Goal: Information Seeking & Learning: Learn about a topic

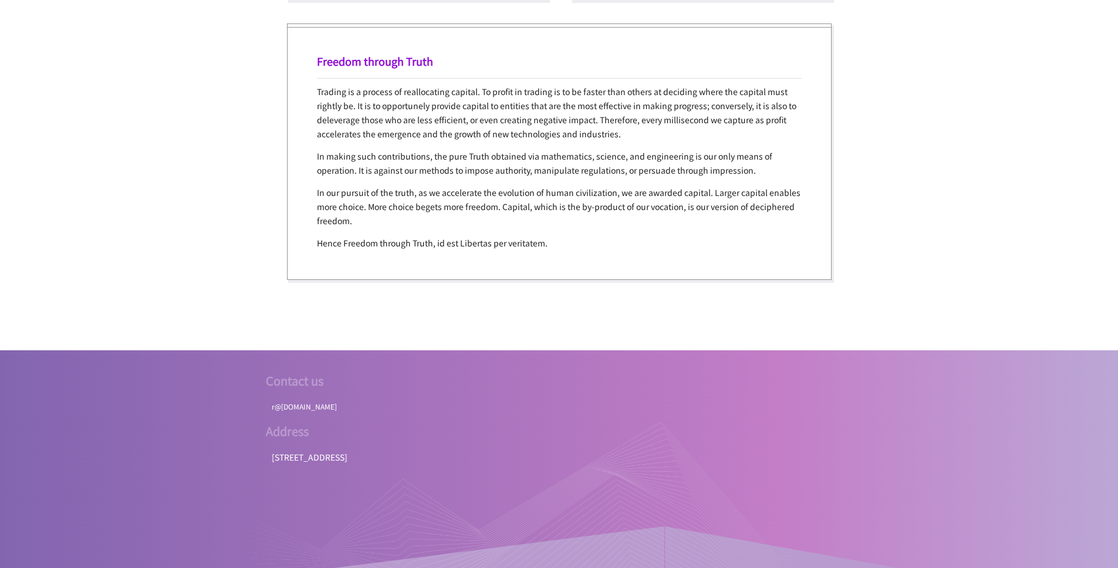
scroll to position [2297, 0]
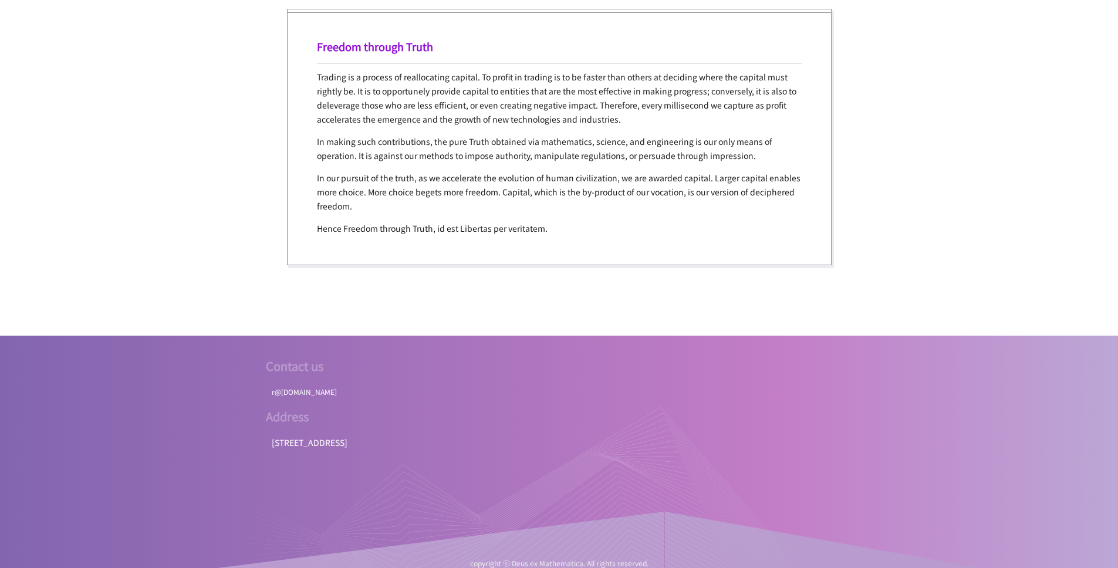
click at [305, 435] on div at bounding box center [530, 494] width 587 height 176
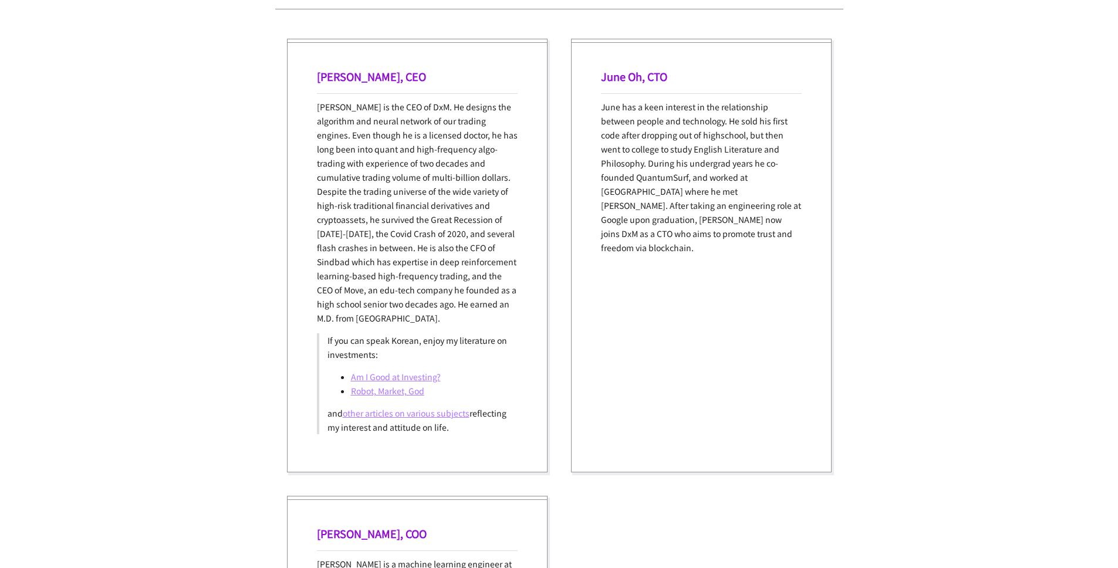
scroll to position [1241, 0]
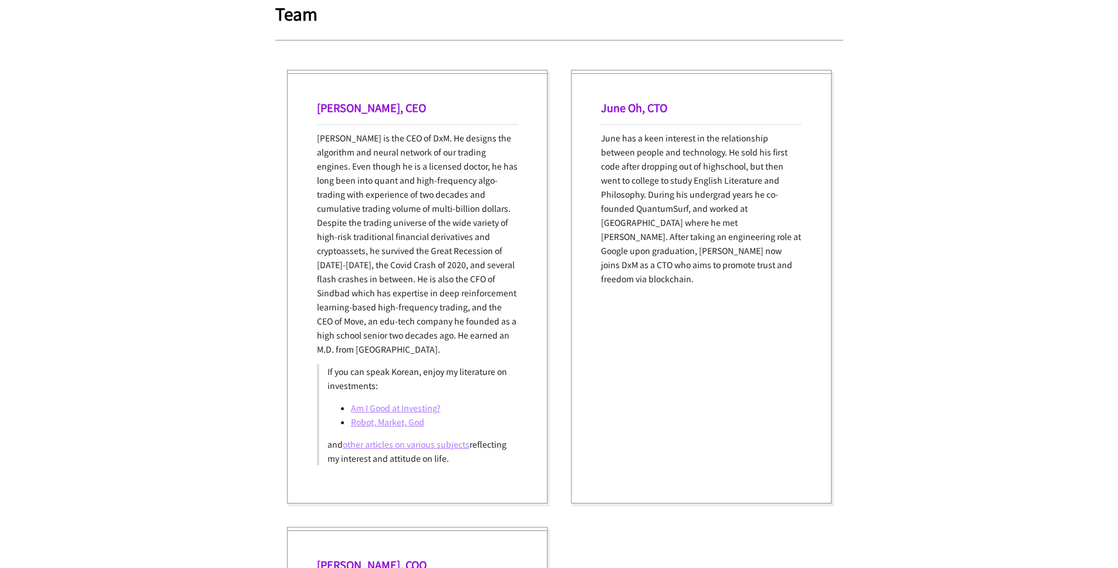
click at [157, 115] on div "**********" at bounding box center [559, 198] width 1118 height 2879
drag, startPoint x: 321, startPoint y: 113, endPoint x: 501, endPoint y: 355, distance: 301.2
click at [501, 355] on div "[PERSON_NAME], CEO [PERSON_NAME] is the CEO of DxM. He designs the algorithm an…" at bounding box center [417, 287] width 261 height 434
click at [501, 355] on p "[PERSON_NAME] is the CEO of DxM. He designs the algorithm and neural network of…" at bounding box center [417, 243] width 201 height 225
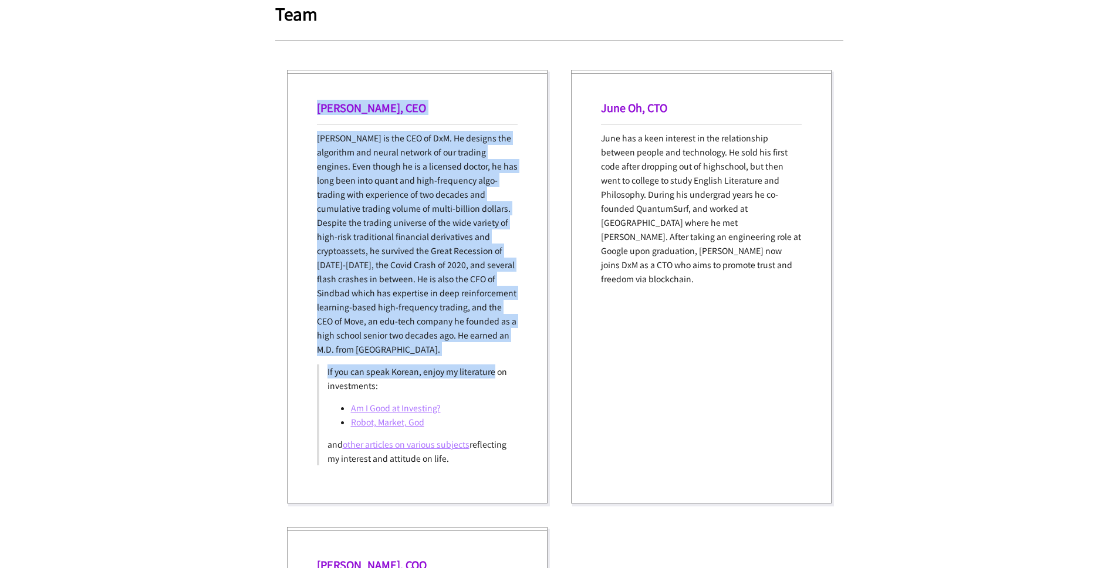
drag, startPoint x: 497, startPoint y: 369, endPoint x: 285, endPoint y: 113, distance: 332.2
click at [285, 113] on div "[PERSON_NAME], CEO [PERSON_NAME] is the CEO of DxM. He designs the algorithm an…" at bounding box center [559, 286] width 568 height 457
click at [285, 112] on div "[PERSON_NAME], CEO [PERSON_NAME] is the CEO of DxM. He designs the algorithm an…" at bounding box center [559, 286] width 568 height 457
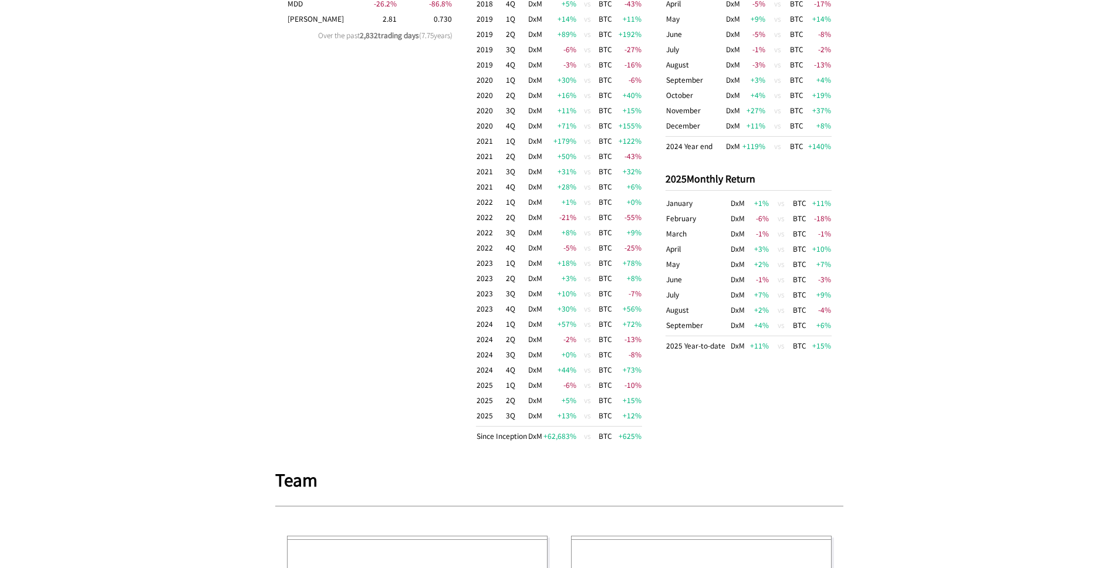
scroll to position [607, 0]
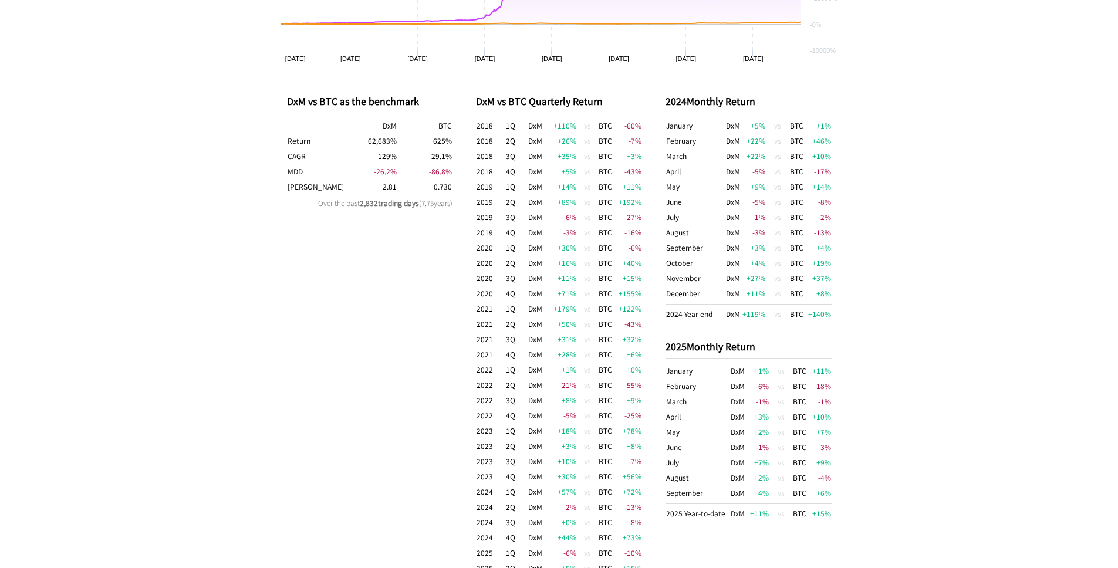
drag, startPoint x: 300, startPoint y: 144, endPoint x: 454, endPoint y: 191, distance: 160.4
click at [454, 191] on div "DxM vs BTC as the benchmark DxM BTC Return 62,683 % 625 % CAGR 129 % 29.1 % MDD…" at bounding box center [559, 352] width 568 height 565
click at [456, 191] on div "DxM vs BTC as the benchmark DxM BTC Return 62,683 % 625 % CAGR 129 % 29.1 % MDD…" at bounding box center [559, 352] width 568 height 565
drag, startPoint x: 460, startPoint y: 191, endPoint x: 278, endPoint y: 97, distance: 204.7
click at [278, 97] on div "DxM vs BTC as the benchmark DxM BTC Return 62,683 % 625 % CAGR 129 % 29.1 % MDD…" at bounding box center [559, 352] width 568 height 565
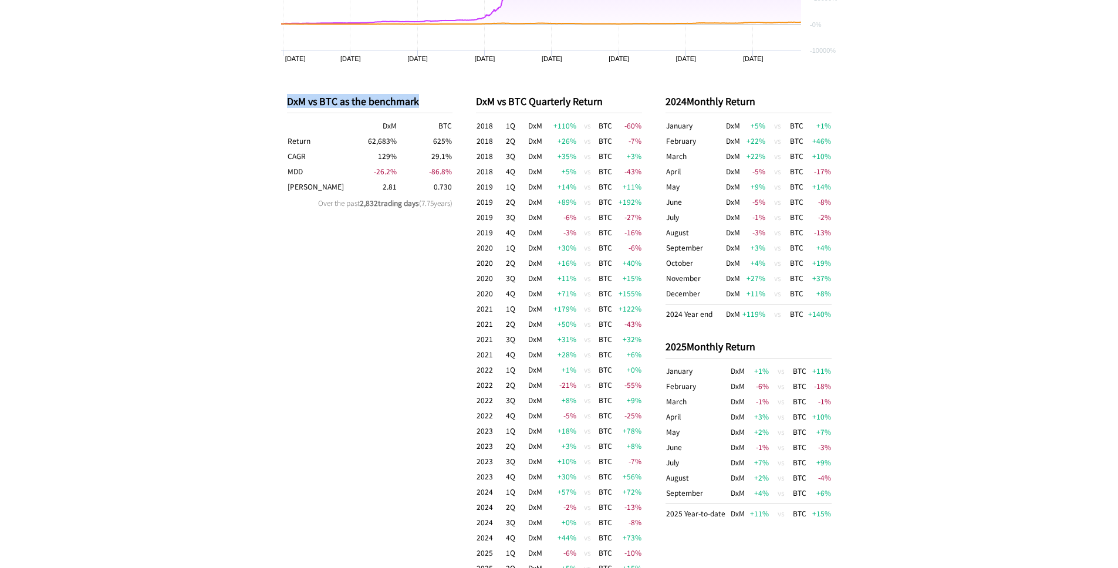
click at [278, 97] on div "DxM vs BTC as the benchmark DxM BTC Return 62,683 % 625 % CAGR 129 % 29.1 % MDD…" at bounding box center [559, 352] width 568 height 565
drag, startPoint x: 278, startPoint y: 97, endPoint x: 455, endPoint y: 191, distance: 200.6
click at [455, 191] on div "DxM vs BTC as the benchmark DxM BTC Return 62,683 % 625 % CAGR 129 % 29.1 % MDD…" at bounding box center [559, 352] width 568 height 565
drag, startPoint x: 461, startPoint y: 206, endPoint x: 273, endPoint y: 100, distance: 215.0
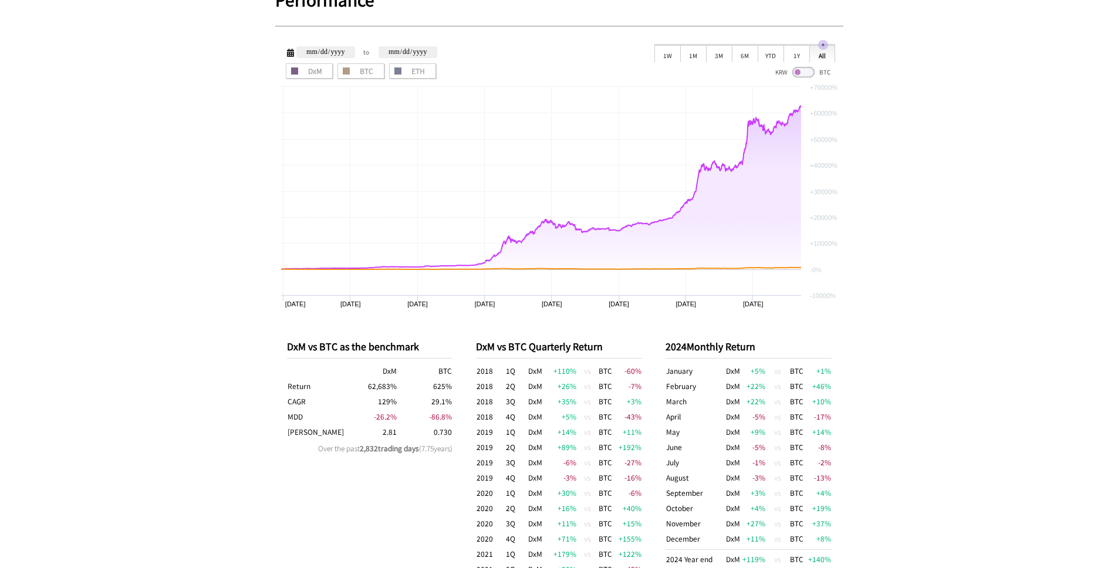
scroll to position [396, 0]
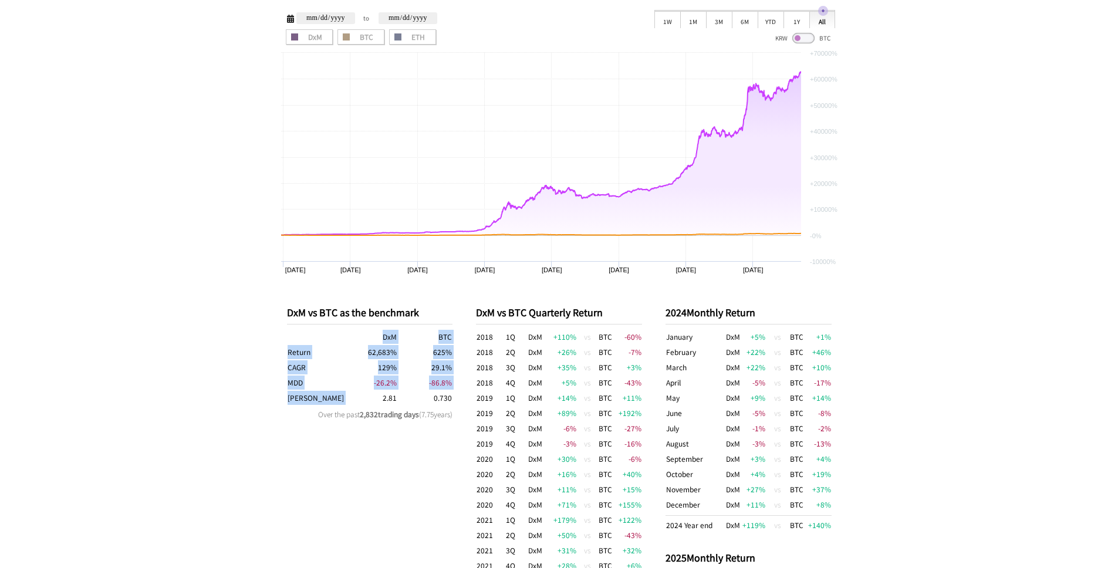
drag, startPoint x: 366, startPoint y: 398, endPoint x: 458, endPoint y: 401, distance: 92.2
click at [458, 401] on div "DxM vs BTC as the benchmark DxM BTC Return 62,683 % 625 % CAGR 129 % 29.1 % MDD…" at bounding box center [559, 564] width 568 height 565
drag, startPoint x: 458, startPoint y: 411, endPoint x: 268, endPoint y: 315, distance: 212.6
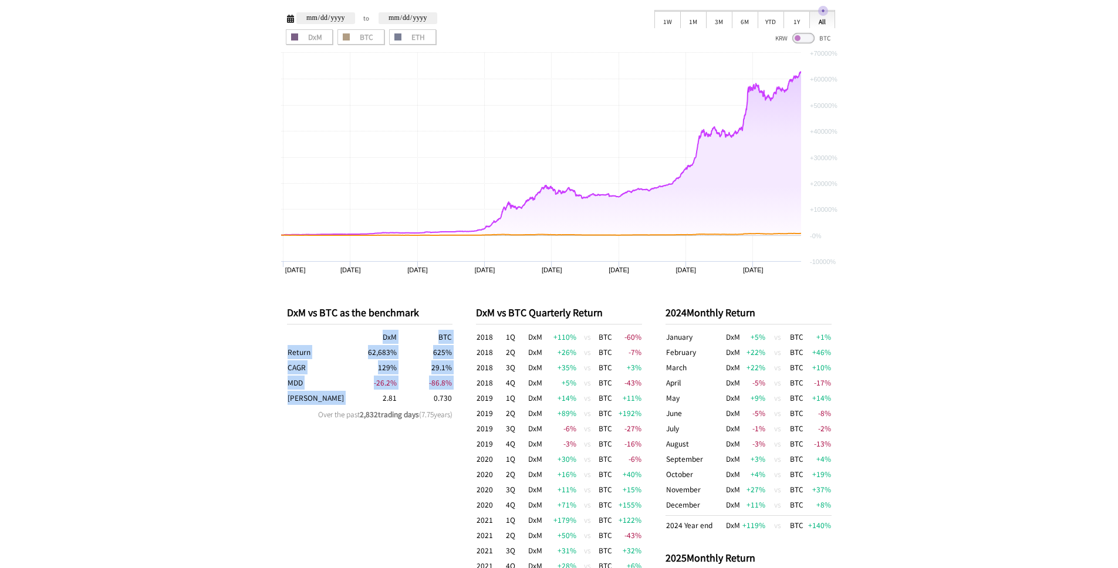
drag, startPoint x: 355, startPoint y: 352, endPoint x: 400, endPoint y: 350, distance: 44.6
click at [400, 350] on tr "Return 62,683 % 625 %" at bounding box center [370, 351] width 166 height 15
click at [400, 350] on td "625 %" at bounding box center [424, 351] width 55 height 15
drag, startPoint x: 400, startPoint y: 350, endPoint x: 277, endPoint y: 310, distance: 129.2
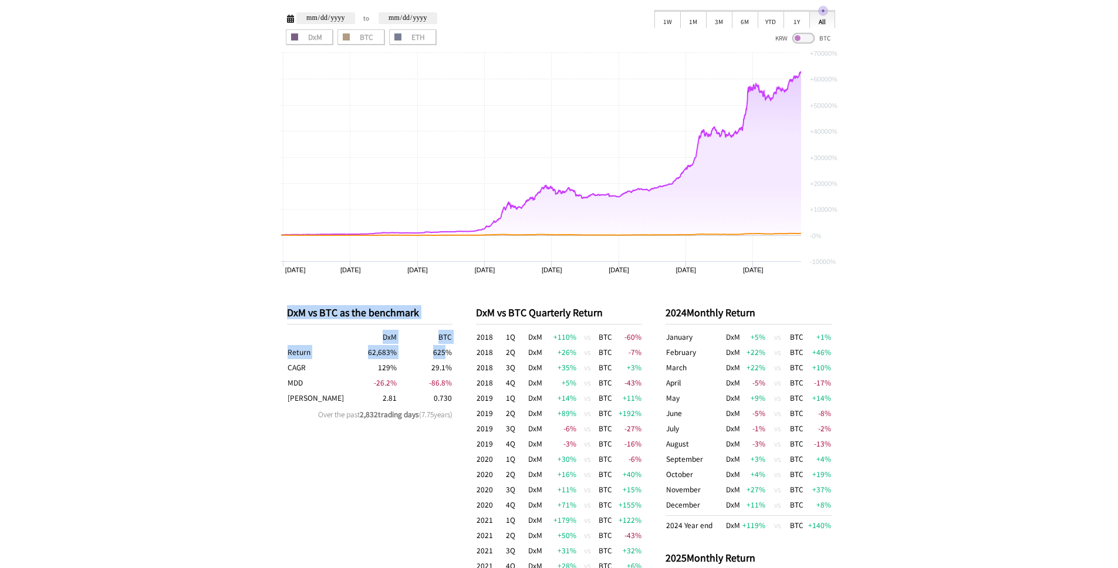
click at [277, 310] on div "DxM vs BTC as the benchmark DxM BTC Return 62,683 % 625 % CAGR 129 % 29.1 % MDD…" at bounding box center [559, 564] width 568 height 565
drag, startPoint x: 277, startPoint y: 310, endPoint x: 457, endPoint y: 417, distance: 208.9
click at [457, 417] on div "DxM vs BTC as the benchmark DxM BTC Return 62,683 % 625 % CAGR 129 % 29.1 % MDD…" at bounding box center [559, 564] width 568 height 565
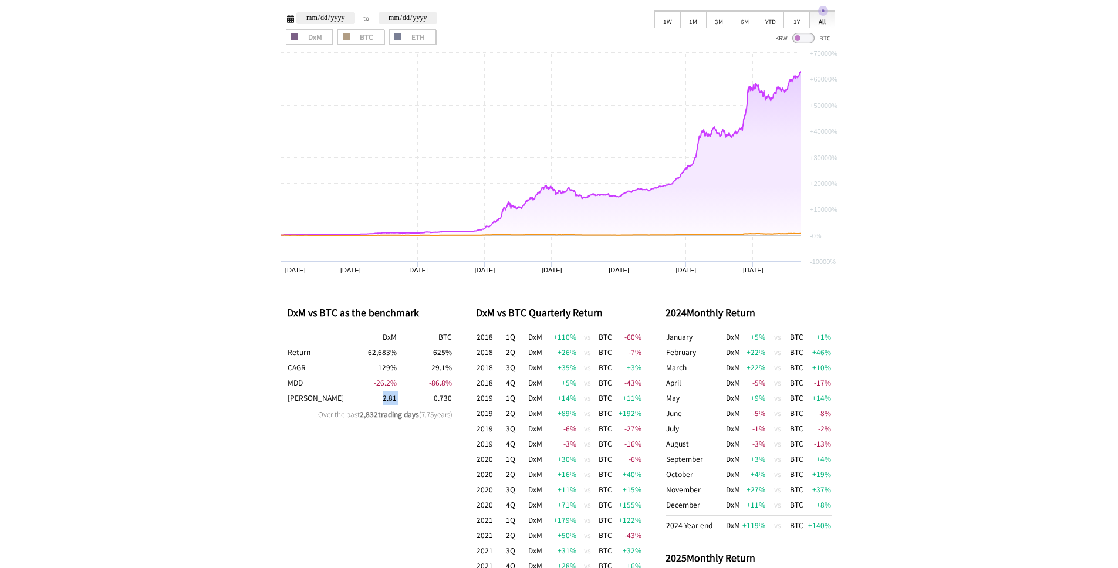
drag, startPoint x: 400, startPoint y: 401, endPoint x: 372, endPoint y: 401, distance: 27.6
click at [372, 401] on tr "[PERSON_NAME] 2.81 0.730" at bounding box center [370, 397] width 166 height 15
click at [372, 401] on td "2.81" at bounding box center [369, 397] width 55 height 15
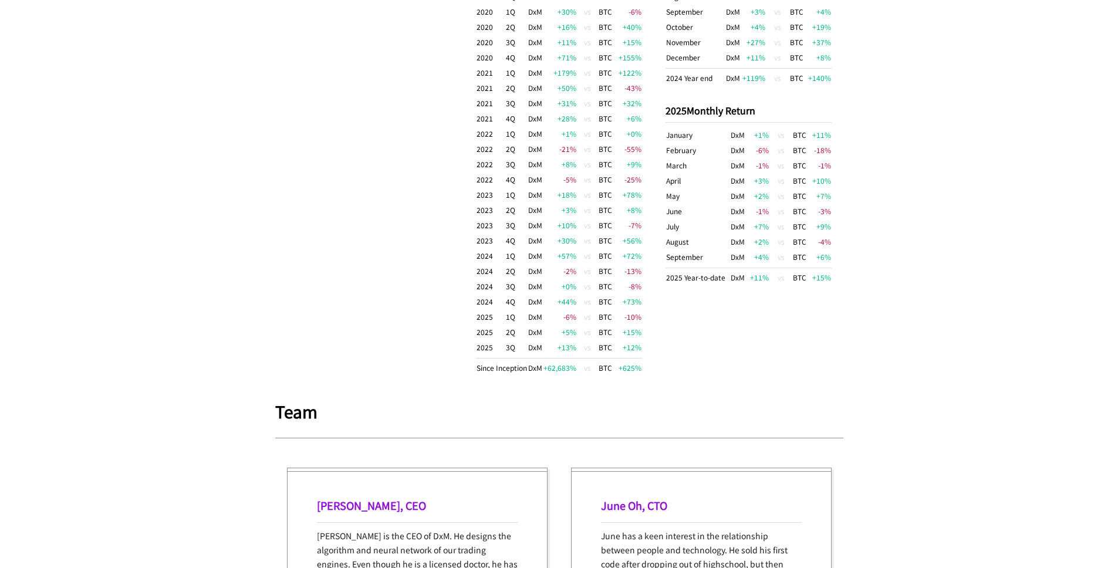
scroll to position [818, 0]
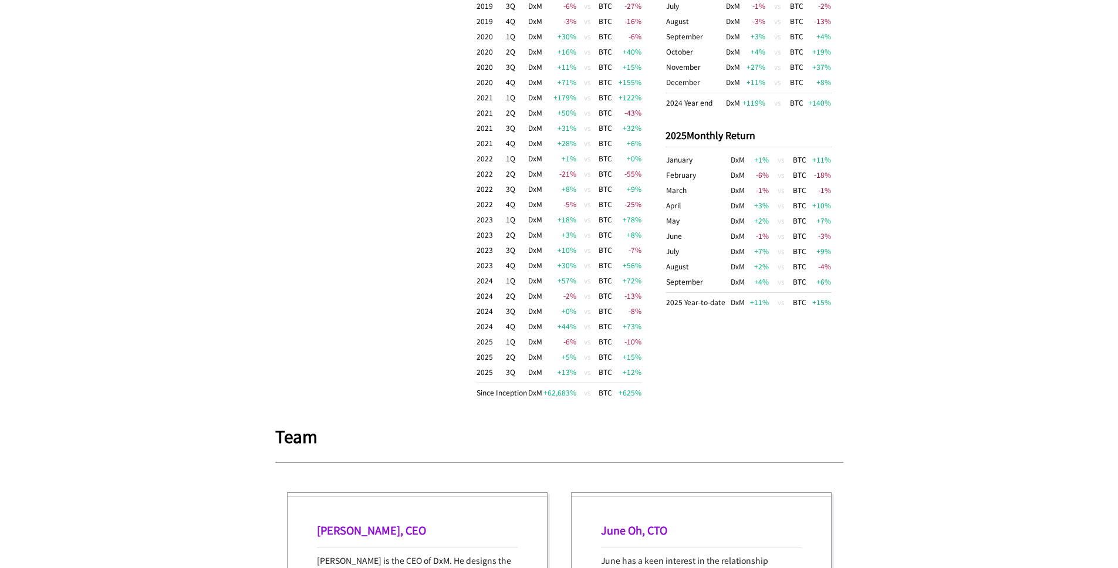
drag, startPoint x: 475, startPoint y: 356, endPoint x: 654, endPoint y: 376, distance: 180.2
click at [654, 376] on div "DxM vs BTC as the benchmark DxM BTC Return 62,683 % 625 % CAGR 129 % 29.1 % MDD…" at bounding box center [559, 141] width 568 height 565
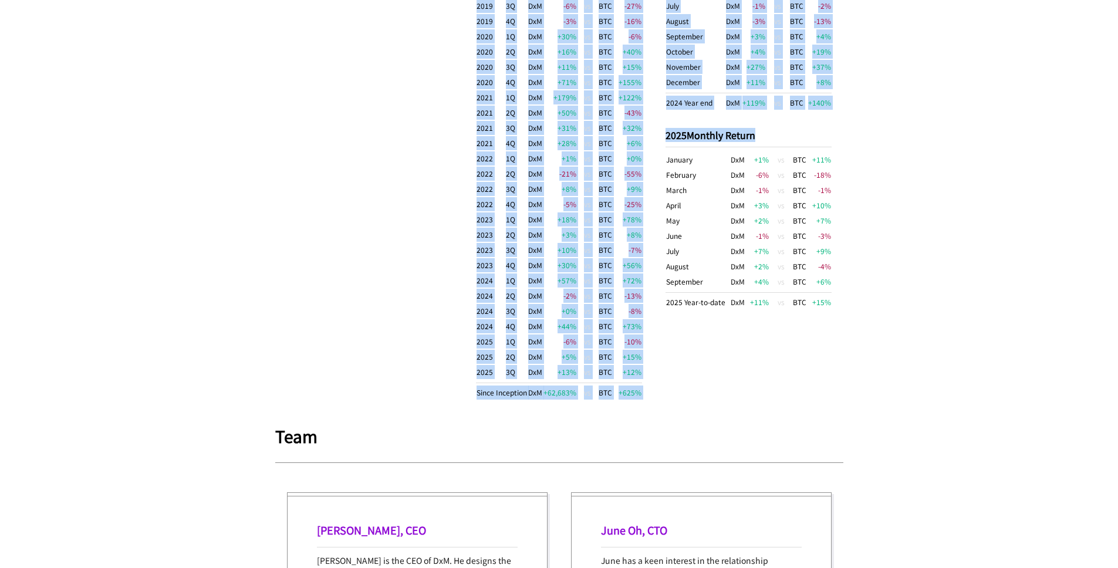
click at [654, 376] on div "DxM vs BTC as the benchmark DxM BTC Return 62,683 % 625 % CAGR 129 % 29.1 % MDD…" at bounding box center [559, 141] width 568 height 565
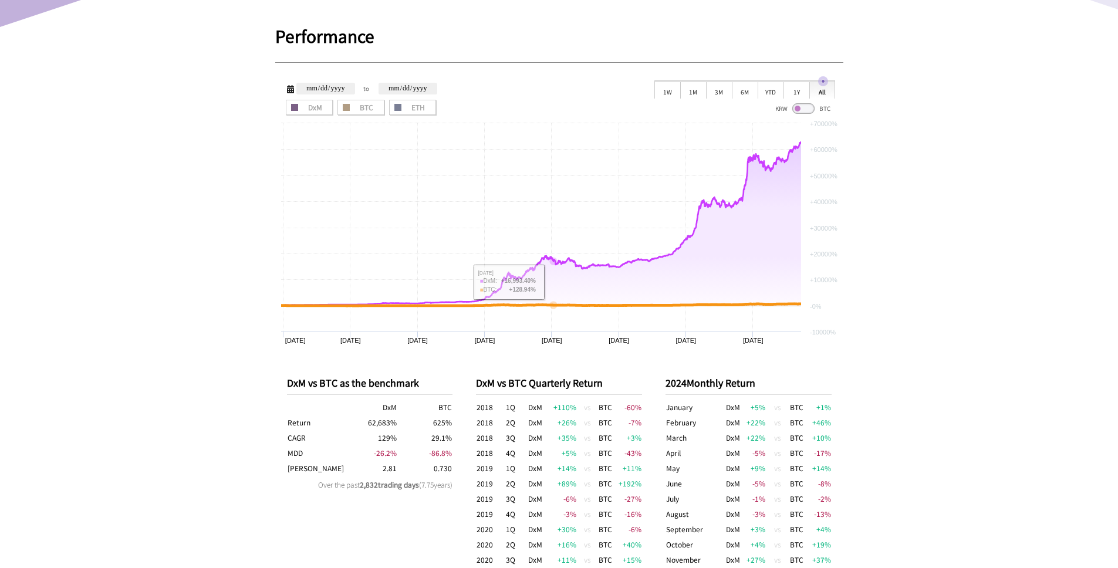
scroll to position [396, 0]
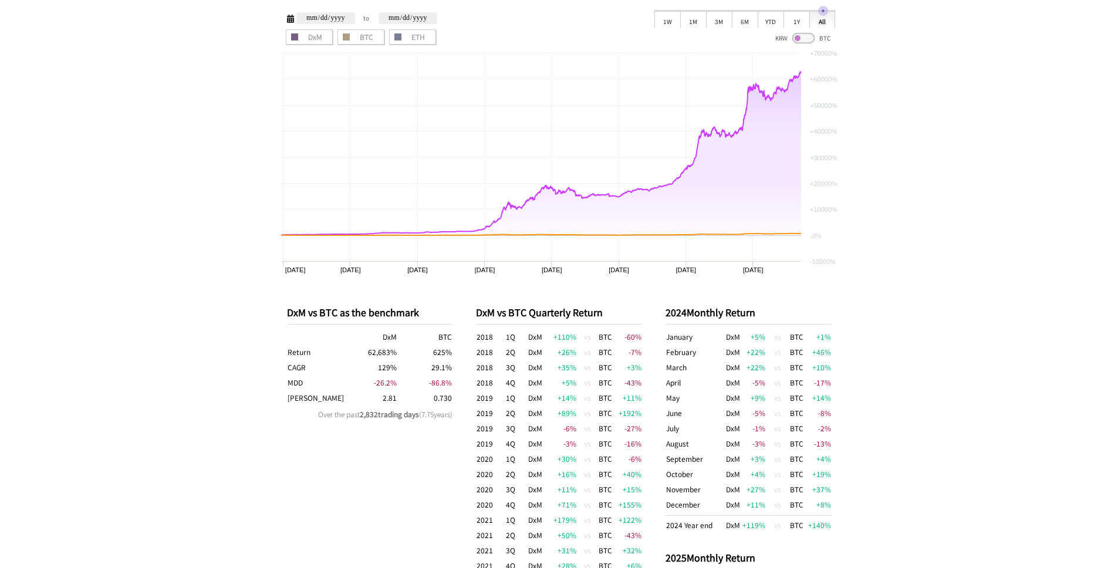
drag, startPoint x: 280, startPoint y: 311, endPoint x: 461, endPoint y: 414, distance: 208.7
click at [461, 414] on div "DxM vs BTC as the benchmark DxM BTC Return 62,683 % 625 % CAGR 129 % 29.1 % MDD…" at bounding box center [559, 564] width 568 height 565
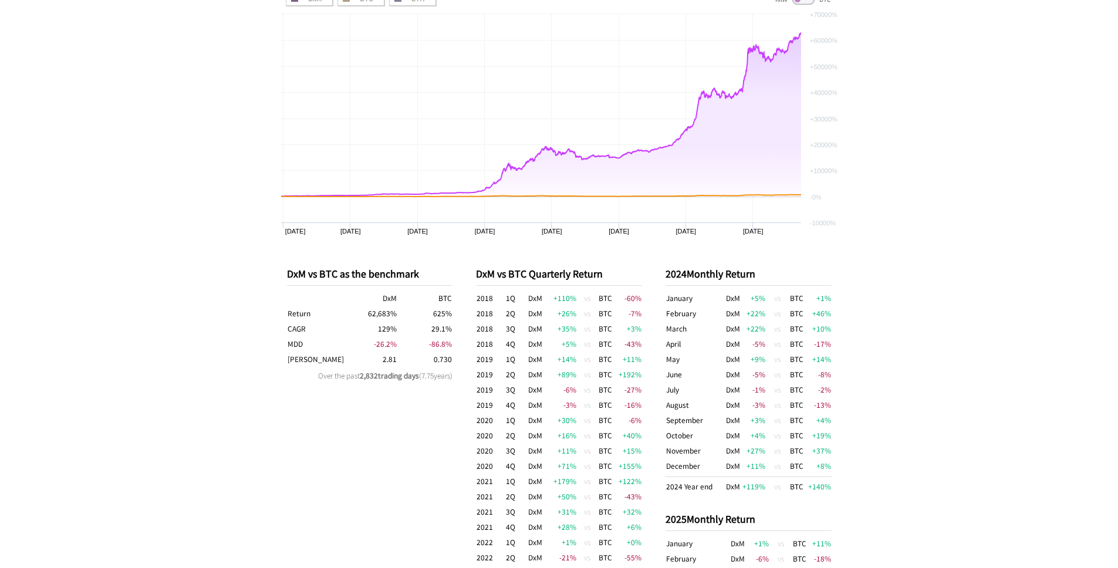
scroll to position [466, 0]
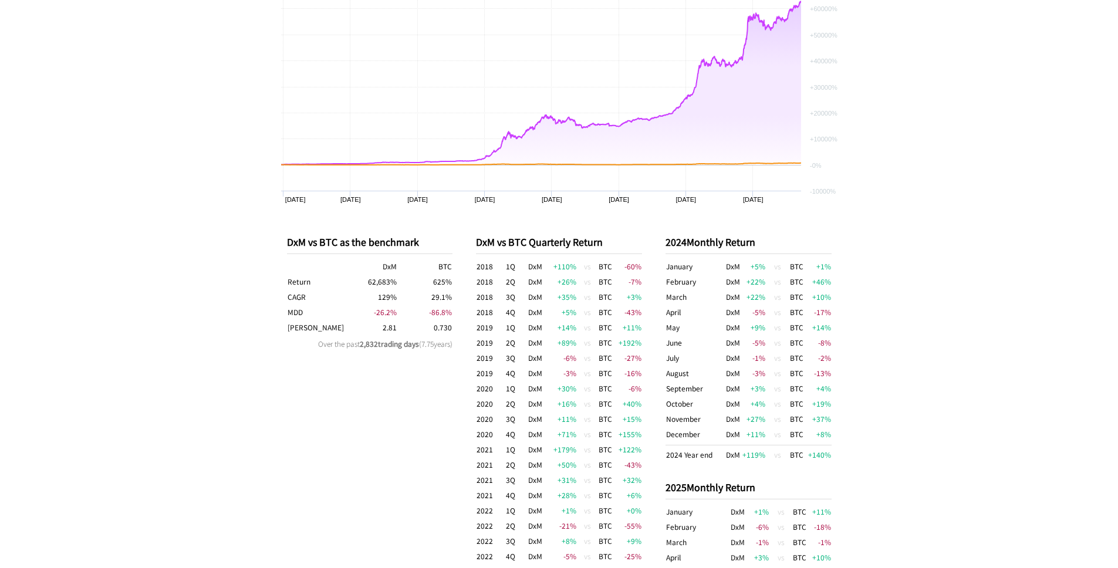
drag, startPoint x: 275, startPoint y: 241, endPoint x: 421, endPoint y: 378, distance: 200.1
click at [421, 378] on div "DxM vs BTC as the benchmark DxM BTC Return 62,683 % 625 % CAGR 129 % 29.1 % MDD…" at bounding box center [559, 493] width 568 height 565
click at [421, 378] on div "DxM vs BTC as the benchmark DxM BTC Return 62,683 % 625 % CAGR 129 % 29.1 % MDD…" at bounding box center [370, 493] width 166 height 553
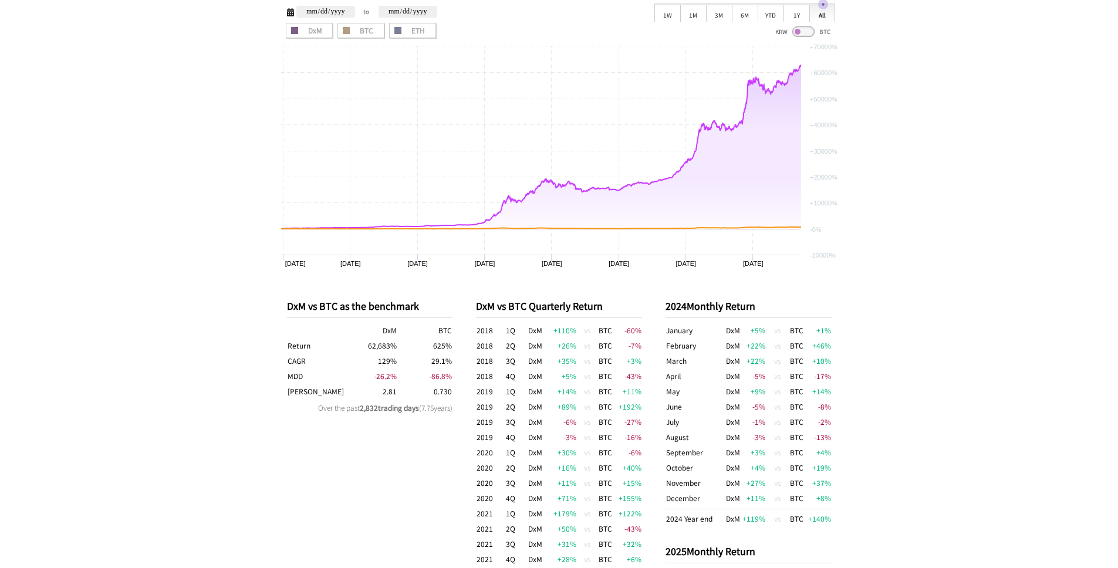
scroll to position [396, 0]
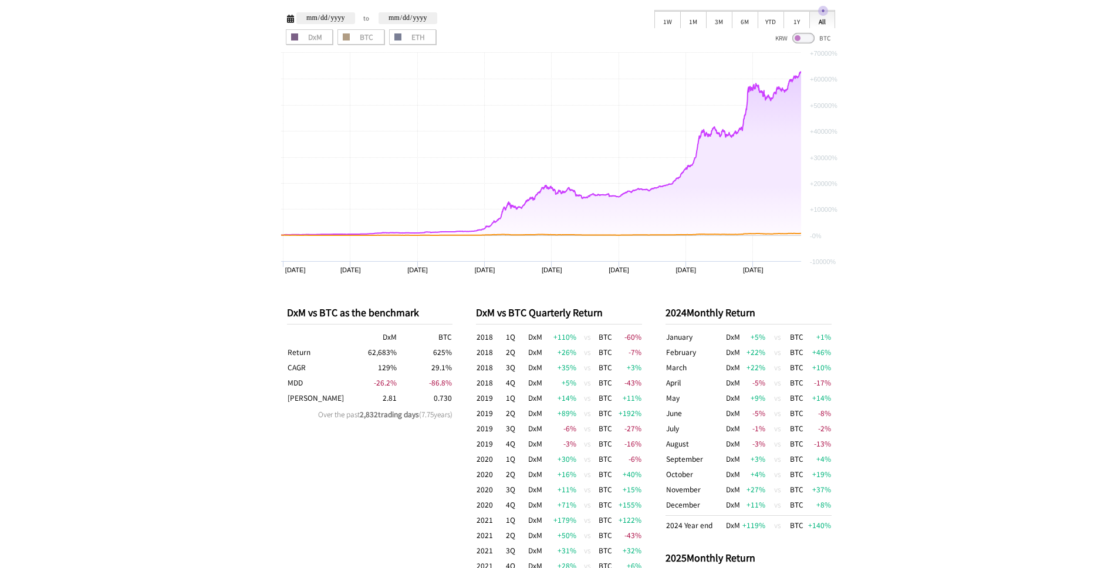
drag, startPoint x: 371, startPoint y: 352, endPoint x: 450, endPoint y: 399, distance: 91.6
click at [448, 398] on tbody "DxM BTC Return 62,683 % 625 % CAGR 129 % 29.1 % MDD -26.2 % -86.8 % [PERSON_NAM…" at bounding box center [370, 367] width 166 height 76
click at [452, 400] on td "0.730" at bounding box center [424, 397] width 55 height 15
drag, startPoint x: 452, startPoint y: 400, endPoint x: 344, endPoint y: 339, distance: 123.7
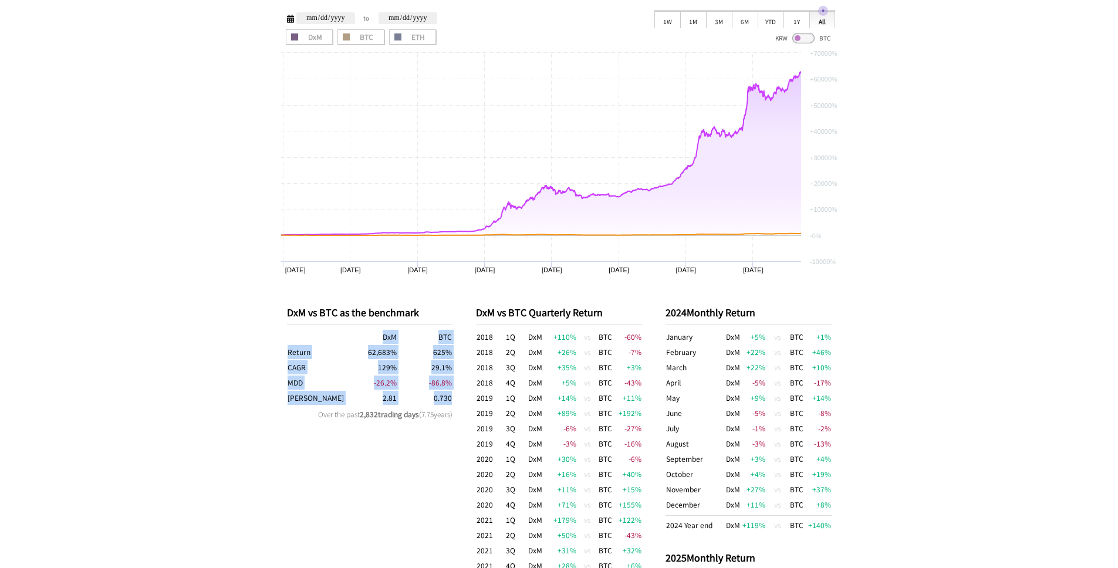
click at [344, 339] on tbody "DxM BTC Return 62,683 % 625 % CAGR 129 % 29.1 % MDD -26.2 % -86.8 % [PERSON_NAM…" at bounding box center [370, 367] width 166 height 76
click at [344, 339] on th "DxM" at bounding box center [369, 336] width 55 height 15
drag, startPoint x: 374, startPoint y: 348, endPoint x: 461, endPoint y: 392, distance: 96.8
click at [461, 392] on div "DxM vs BTC as the benchmark DxM BTC Return 62,683 % 625 % CAGR 129 % 29.1 % MDD…" at bounding box center [559, 564] width 568 height 565
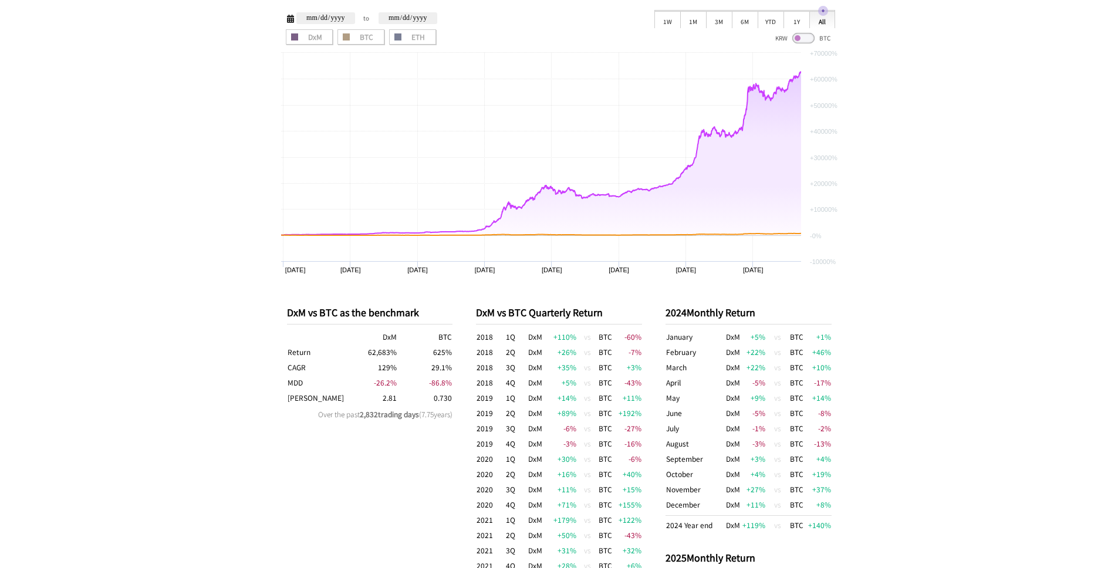
drag, startPoint x: 461, startPoint y: 392, endPoint x: 352, endPoint y: 343, distance: 119.8
click at [352, 343] on div "DxM vs BTC as the benchmark DxM BTC Return 62,683 % 625 % CAGR 129 % 29.1 % MDD…" at bounding box center [559, 564] width 568 height 565
click at [352, 343] on th "DxM" at bounding box center [369, 336] width 55 height 15
drag, startPoint x: 366, startPoint y: 351, endPoint x: 397, endPoint y: 354, distance: 31.8
click at [397, 354] on tr "Return 62,683 % 625 %" at bounding box center [370, 351] width 166 height 15
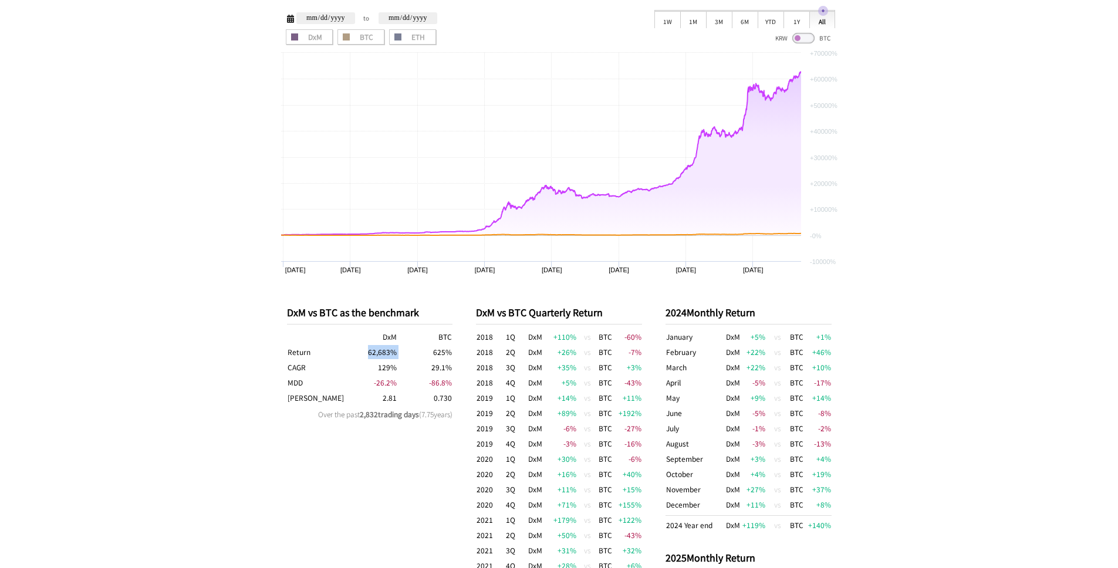
click at [397, 354] on td "625 %" at bounding box center [424, 351] width 55 height 15
drag, startPoint x: 397, startPoint y: 354, endPoint x: 381, endPoint y: 341, distance: 20.9
click at [381, 341] on tbody "DxM BTC Return 62,683 % 625 % CAGR 129 % 29.1 % MDD -26.2 % -86.8 % [PERSON_NAM…" at bounding box center [370, 367] width 166 height 76
click at [381, 341] on th "DxM" at bounding box center [369, 336] width 55 height 15
drag, startPoint x: 381, startPoint y: 341, endPoint x: 460, endPoint y: 396, distance: 96.2
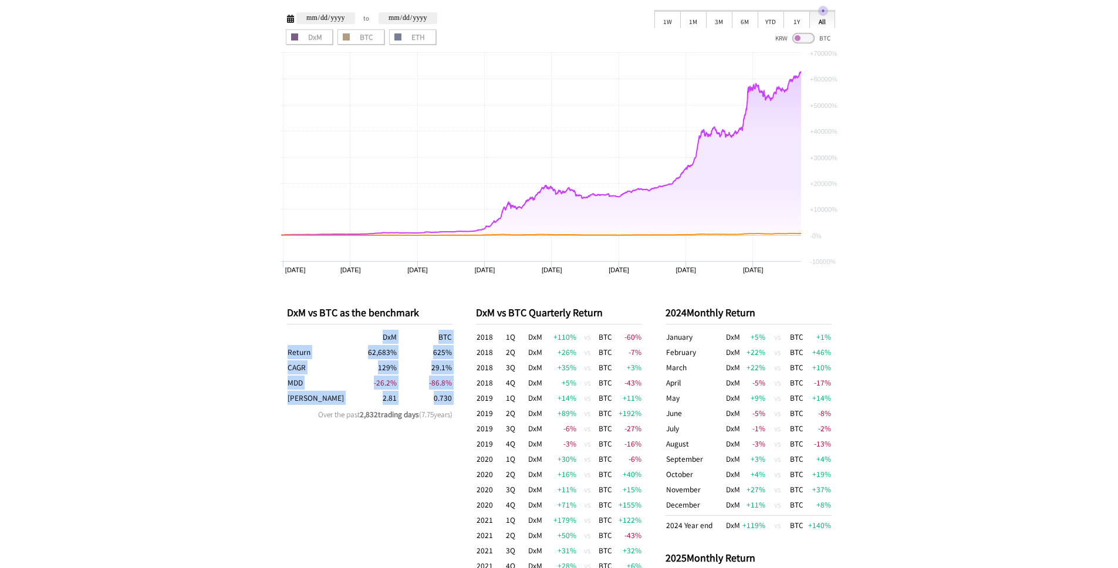
click at [460, 396] on div "DxM vs BTC as the benchmark DxM BTC Return 62,683 % 625 % CAGR 129 % 29.1 % MDD…" at bounding box center [559, 564] width 568 height 565
drag, startPoint x: 421, startPoint y: 417, endPoint x: 281, endPoint y: 362, distance: 150.9
click at [281, 362] on div "DxM vs BTC as the benchmark DxM BTC Return 62,683 % 625 % CAGR 129 % 29.1 % MDD…" at bounding box center [559, 564] width 568 height 565
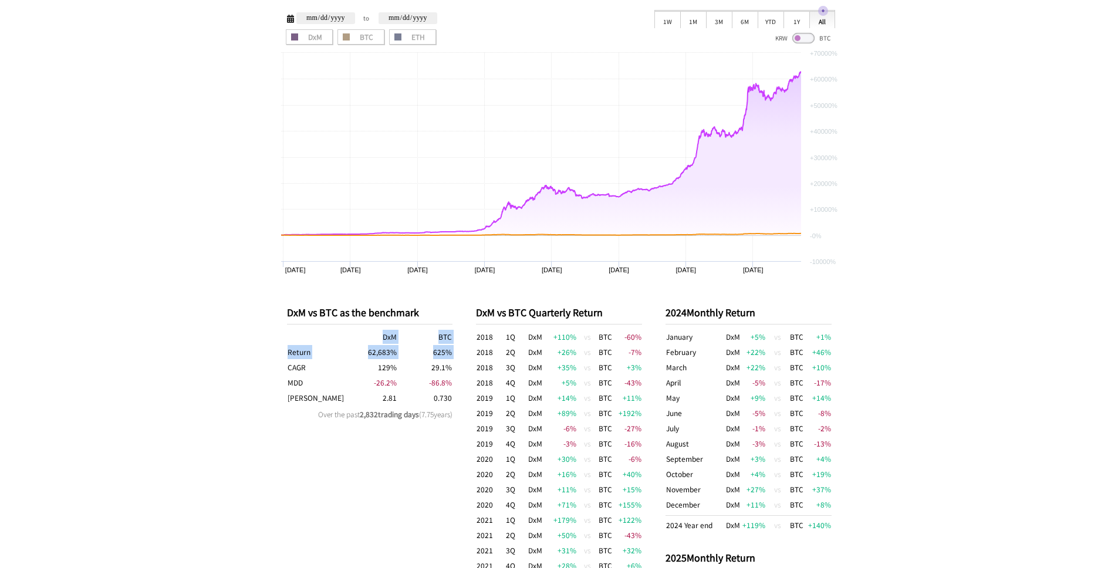
drag, startPoint x: 286, startPoint y: 368, endPoint x: 457, endPoint y: 369, distance: 170.2
click at [457, 369] on div "DxM vs BTC as the benchmark DxM BTC Return 62,683 % 625 % CAGR 129 % 29.1 % MDD…" at bounding box center [559, 564] width 568 height 565
drag, startPoint x: 398, startPoint y: 369, endPoint x: 279, endPoint y: 347, distance: 121.0
click at [279, 347] on div "DxM vs BTC as the benchmark DxM BTC Return 62,683 % 625 % CAGR 129 % 29.1 % MDD…" at bounding box center [559, 564] width 568 height 565
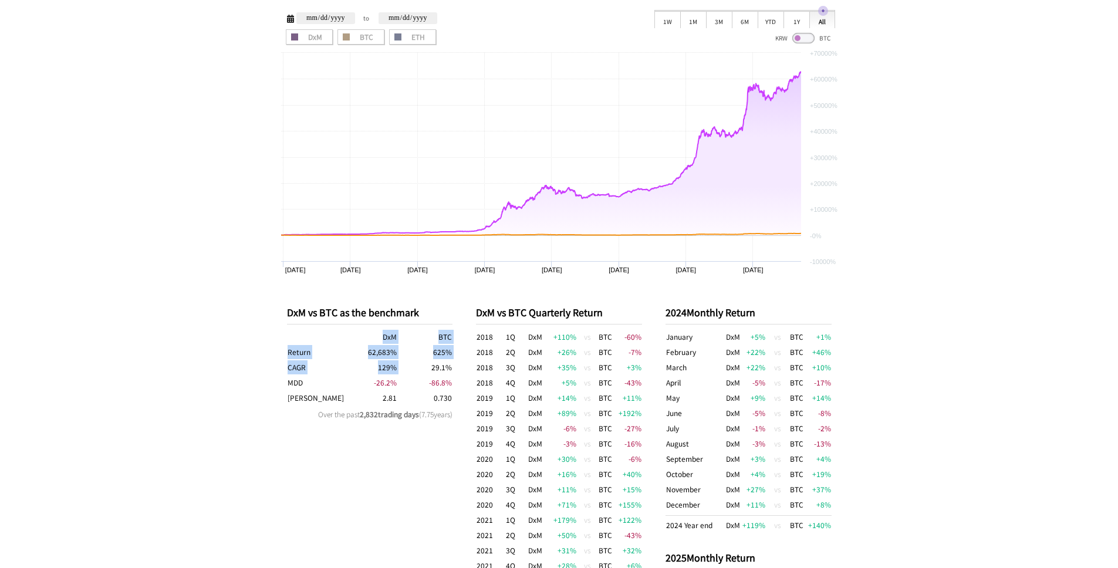
click at [279, 347] on div "DxM vs BTC as the benchmark DxM BTC Return 62,683 % 625 % CAGR 129 % 29.1 % MDD…" at bounding box center [559, 564] width 568 height 565
drag, startPoint x: 279, startPoint y: 347, endPoint x: 454, endPoint y: 404, distance: 183.7
click at [452, 401] on div "DxM vs BTC as the benchmark DxM BTC Return 62,683 % 625 % CAGR 129 % 29.1 % MDD…" at bounding box center [559, 564] width 568 height 565
click at [454, 404] on div "DxM vs BTC as the benchmark DxM BTC Return 62,683 % 625 % CAGR 129 % 29.1 % MDD…" at bounding box center [559, 564] width 568 height 565
drag, startPoint x: 373, startPoint y: 381, endPoint x: 398, endPoint y: 392, distance: 27.6
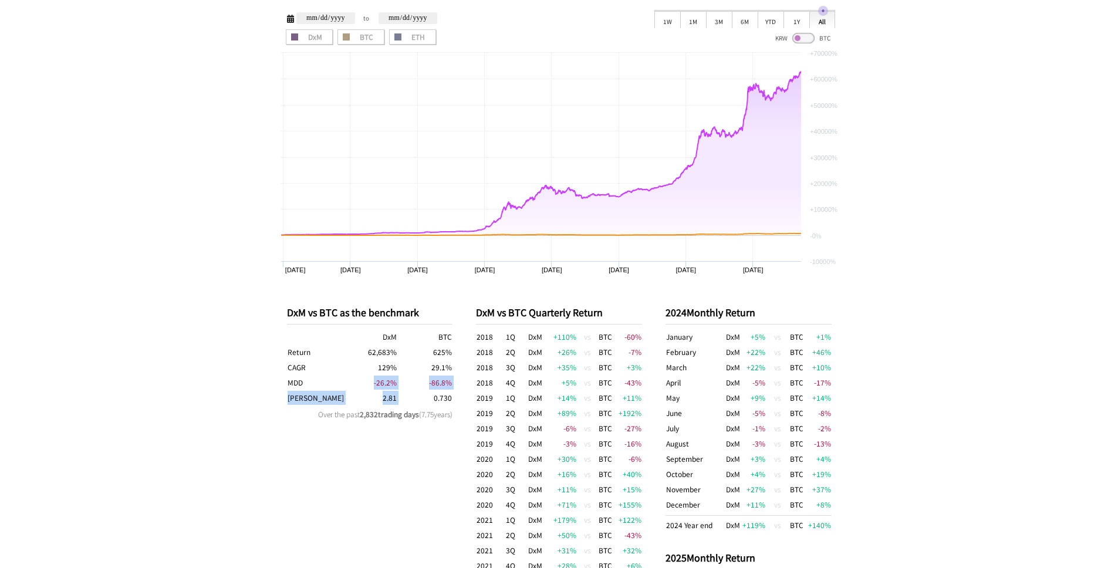
click at [398, 392] on tbody "DxM BTC Return 62,683 % 625 % CAGR 129 % 29.1 % MDD -26.2 % -86.8 % [PERSON_NAM…" at bounding box center [370, 367] width 166 height 76
click at [398, 392] on td "0.730" at bounding box center [424, 397] width 55 height 15
drag, startPoint x: 398, startPoint y: 396, endPoint x: 290, endPoint y: 369, distance: 110.7
click at [290, 369] on tbody "DxM BTC Return 62,683 % 625 % CAGR 129 % 29.1 % MDD -26.2 % -86.8 % [PERSON_NAM…" at bounding box center [370, 367] width 166 height 76
click at [290, 369] on th "CAGR" at bounding box center [314, 367] width 55 height 15
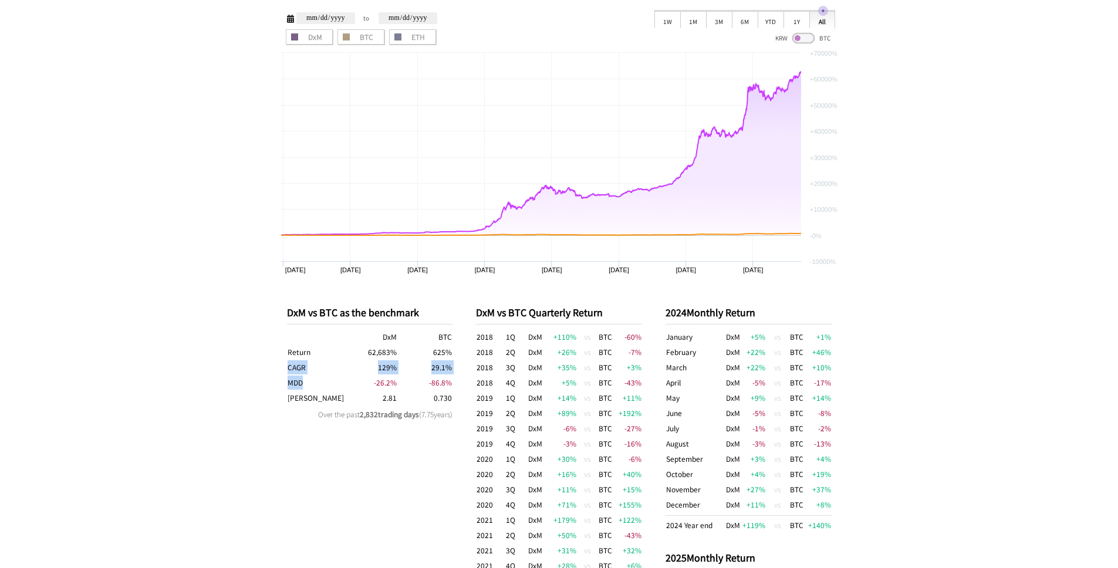
drag, startPoint x: 287, startPoint y: 367, endPoint x: 315, endPoint y: 386, distance: 33.4
click at [315, 386] on tbody "DxM BTC Return 62,683 % 625 % CAGR 129 % 29.1 % MDD -26.2 % -86.8 % [PERSON_NAM…" at bounding box center [370, 367] width 166 height 76
click at [292, 388] on th "MDD" at bounding box center [314, 382] width 55 height 15
click at [288, 383] on span "MDD" at bounding box center [295, 382] width 15 height 10
click at [290, 383] on span "MDD" at bounding box center [295, 382] width 15 height 10
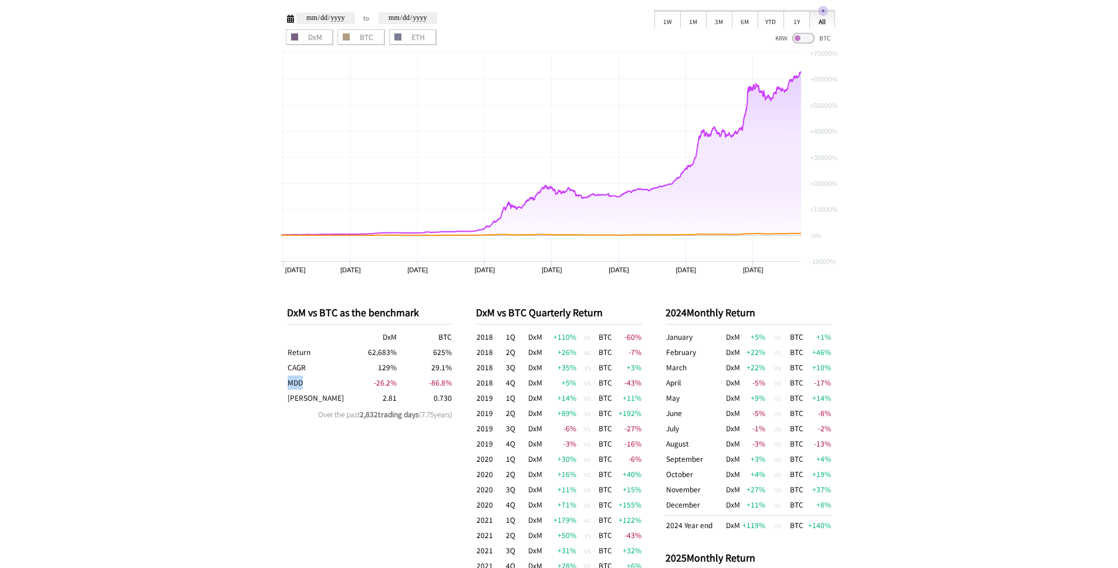
drag, startPoint x: 290, startPoint y: 383, endPoint x: 306, endPoint y: 384, distance: 16.5
click at [306, 384] on th "MDD" at bounding box center [314, 382] width 55 height 15
drag, startPoint x: 306, startPoint y: 369, endPoint x: 287, endPoint y: 368, distance: 18.8
click at [287, 368] on th "CAGR" at bounding box center [314, 367] width 55 height 15
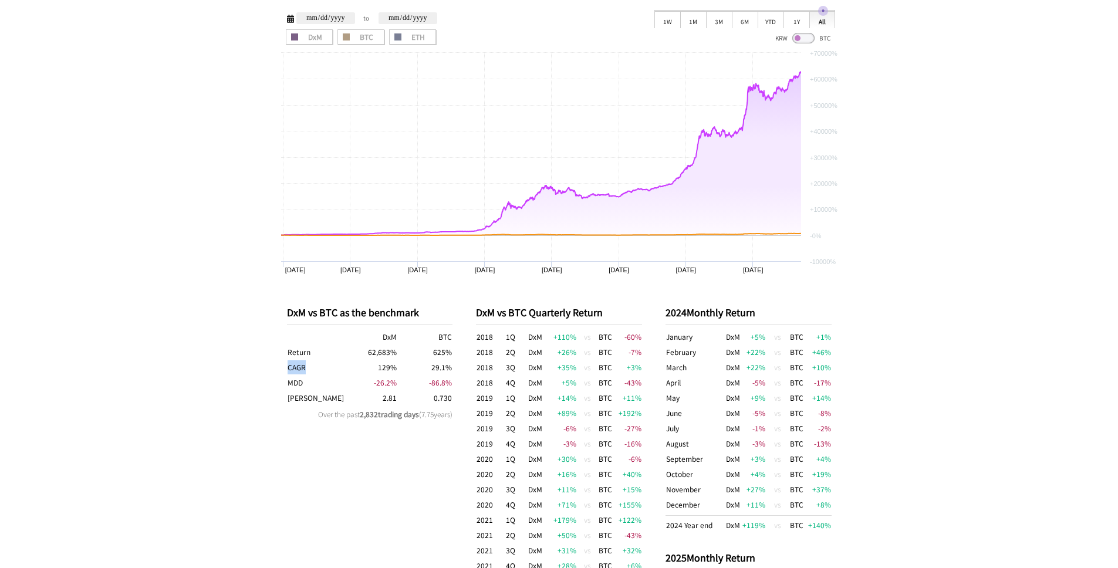
click at [287, 368] on th "CAGR" at bounding box center [314, 367] width 55 height 15
drag, startPoint x: 289, startPoint y: 401, endPoint x: 310, endPoint y: 401, distance: 21.1
click at [310, 401] on span "[PERSON_NAME]" at bounding box center [316, 398] width 56 height 10
drag, startPoint x: 288, startPoint y: 400, endPoint x: 397, endPoint y: 395, distance: 109.3
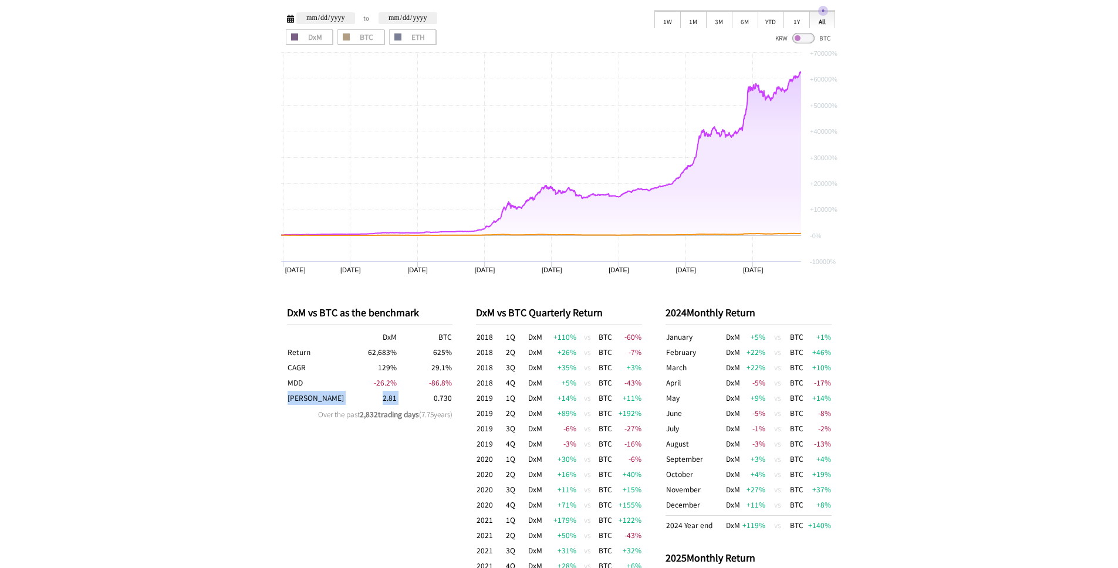
click at [397, 395] on tr "[PERSON_NAME] 2.81 0.730" at bounding box center [370, 397] width 166 height 15
click at [397, 395] on td "0.730" at bounding box center [424, 397] width 55 height 15
drag, startPoint x: 397, startPoint y: 395, endPoint x: 287, endPoint y: 357, distance: 116.2
click at [287, 357] on tbody "DxM BTC Return 62,683 % 625 % CAGR 129 % 29.1 % MDD -26.2 % -86.8 % [PERSON_NAM…" at bounding box center [370, 367] width 166 height 76
click at [287, 356] on th "Return" at bounding box center [314, 351] width 55 height 15
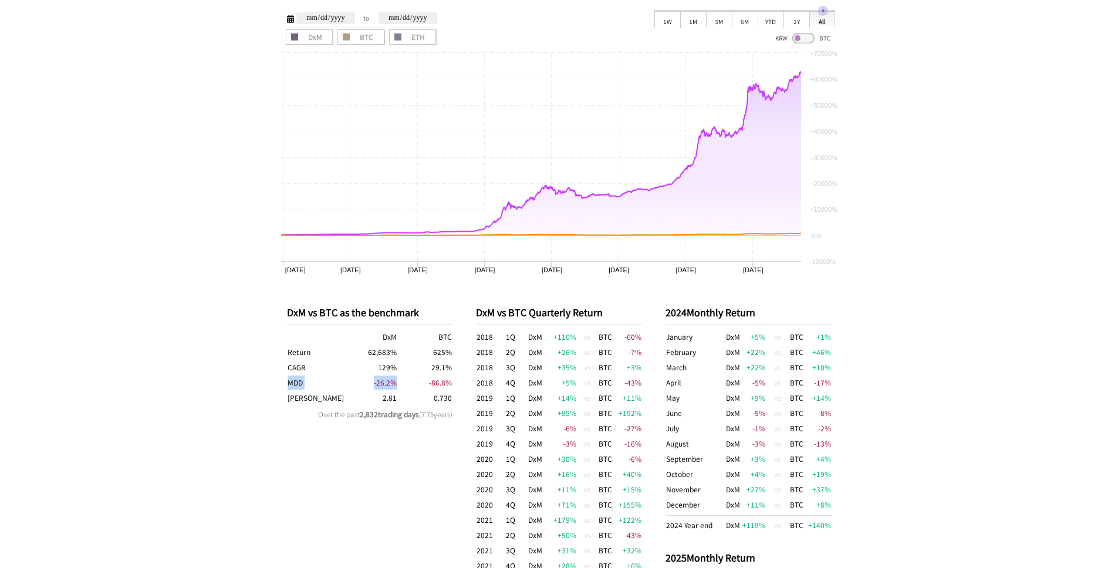
drag, startPoint x: 287, startPoint y: 379, endPoint x: 403, endPoint y: 383, distance: 115.7
click at [403, 383] on tr "MDD -26.2 % -86.8 %" at bounding box center [370, 382] width 166 height 15
click at [403, 383] on td "-86.8 %" at bounding box center [424, 382] width 55 height 15
drag, startPoint x: 376, startPoint y: 403, endPoint x: 400, endPoint y: 403, distance: 24.1
click at [400, 403] on tr "[PERSON_NAME] 2.81 0.730" at bounding box center [370, 397] width 166 height 15
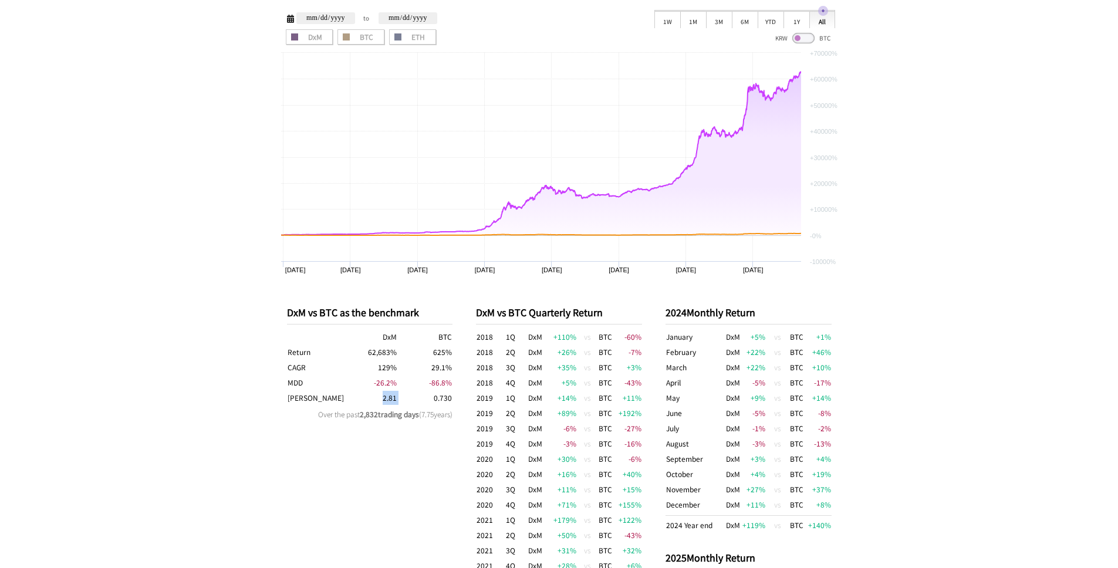
click at [400, 403] on td "0.730" at bounding box center [424, 397] width 55 height 15
drag, startPoint x: 399, startPoint y: 402, endPoint x: 291, endPoint y: 403, distance: 108.0
click at [291, 403] on tr "[PERSON_NAME] 2.81 0.730" at bounding box center [370, 397] width 166 height 15
click at [291, 403] on th "[PERSON_NAME]" at bounding box center [314, 397] width 55 height 15
drag, startPoint x: 291, startPoint y: 403, endPoint x: 391, endPoint y: 403, distance: 100.4
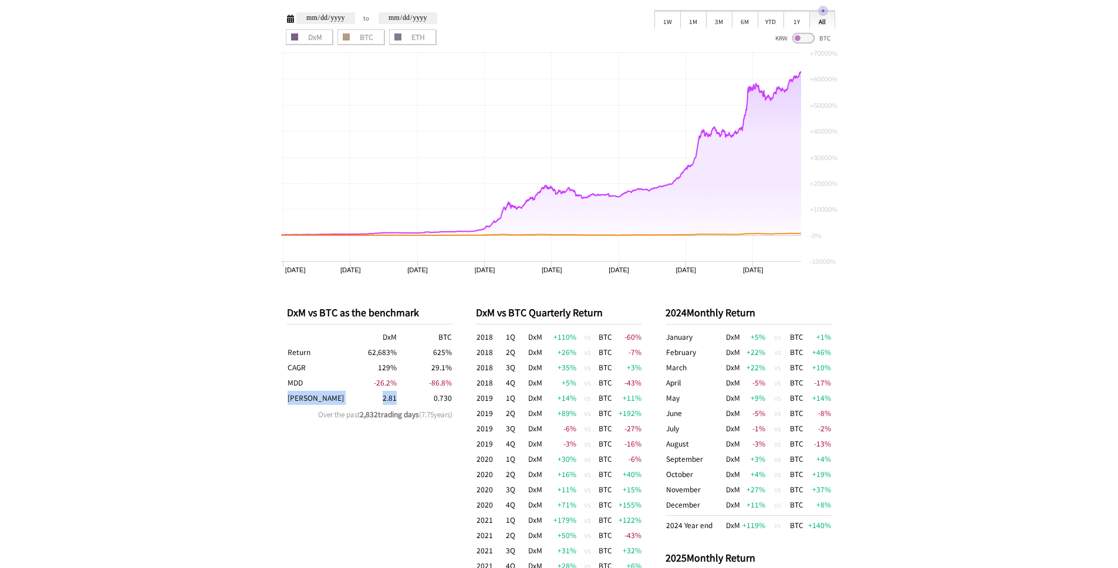
click at [391, 403] on tr "[PERSON_NAME] 2.81 0.730" at bounding box center [370, 397] width 166 height 15
click at [391, 403] on td "2.81" at bounding box center [369, 397] width 55 height 15
drag, startPoint x: 460, startPoint y: 401, endPoint x: 287, endPoint y: 401, distance: 173.1
click at [287, 401] on div "DxM vs BTC as the benchmark DxM BTC Return 62,683 % 625 % CAGR 129 % 29.1 % MDD…" at bounding box center [559, 564] width 568 height 565
click at [288, 401] on span "[PERSON_NAME]" at bounding box center [316, 398] width 56 height 10
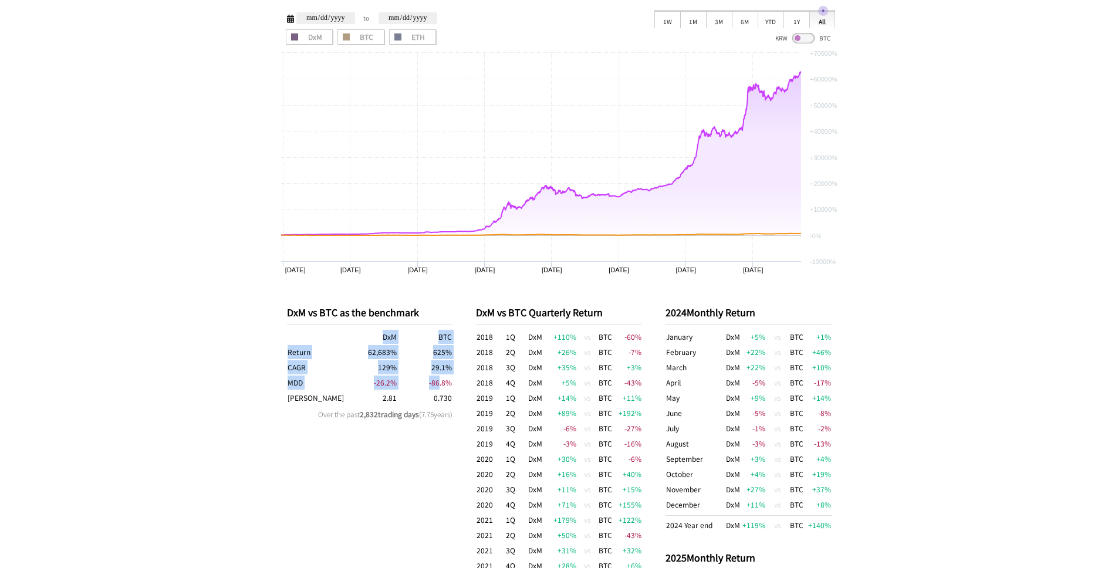
drag, startPoint x: 440, startPoint y: 384, endPoint x: 462, endPoint y: 386, distance: 21.7
click at [462, 386] on div "DxM vs BTC as the benchmark DxM BTC Return 62,683 % 625 % CAGR 129 % 29.1 % MDD…" at bounding box center [559, 564] width 568 height 565
click at [458, 386] on div "DxM vs BTC as the benchmark DxM BTC Return 62,683 % 625 % CAGR 129 % 29.1 % MDD…" at bounding box center [559, 564] width 568 height 565
drag, startPoint x: 455, startPoint y: 384, endPoint x: 425, endPoint y: 383, distance: 30.0
click at [425, 383] on div "DxM vs BTC as the benchmark DxM BTC Return 62,683 % 625 % CAGR 129 % 29.1 % MDD…" at bounding box center [559, 564] width 568 height 565
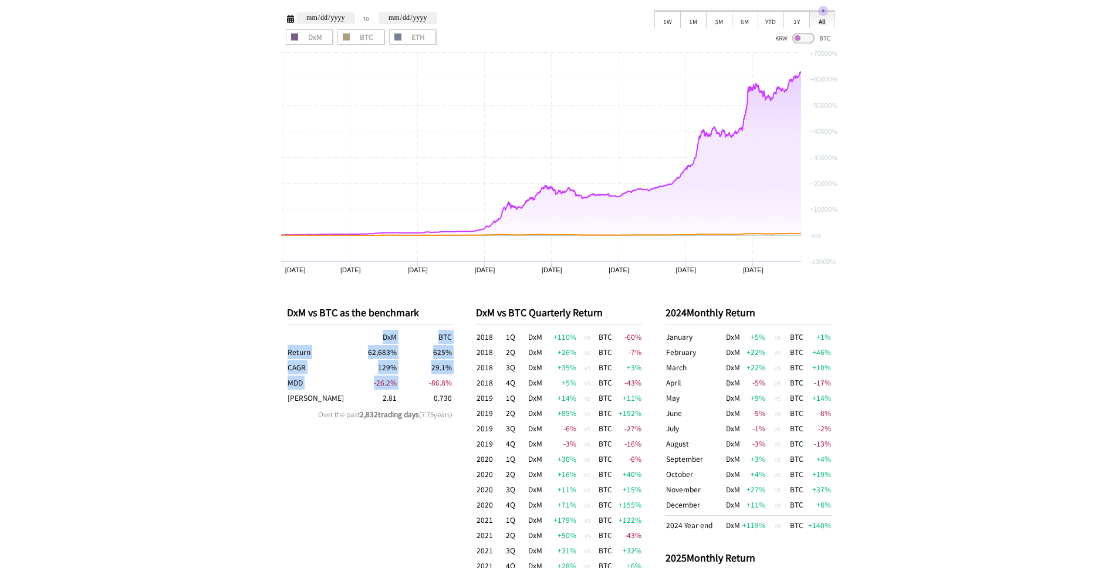
click at [425, 383] on td "-86.8 %" at bounding box center [424, 382] width 55 height 15
drag, startPoint x: 425, startPoint y: 383, endPoint x: 457, endPoint y: 385, distance: 31.2
click at [457, 385] on div "DxM vs BTC as the benchmark DxM BTC Return 62,683 % 625 % CAGR 129 % 29.1 % MDD…" at bounding box center [559, 564] width 568 height 565
drag, startPoint x: 457, startPoint y: 385, endPoint x: 427, endPoint y: 384, distance: 30.0
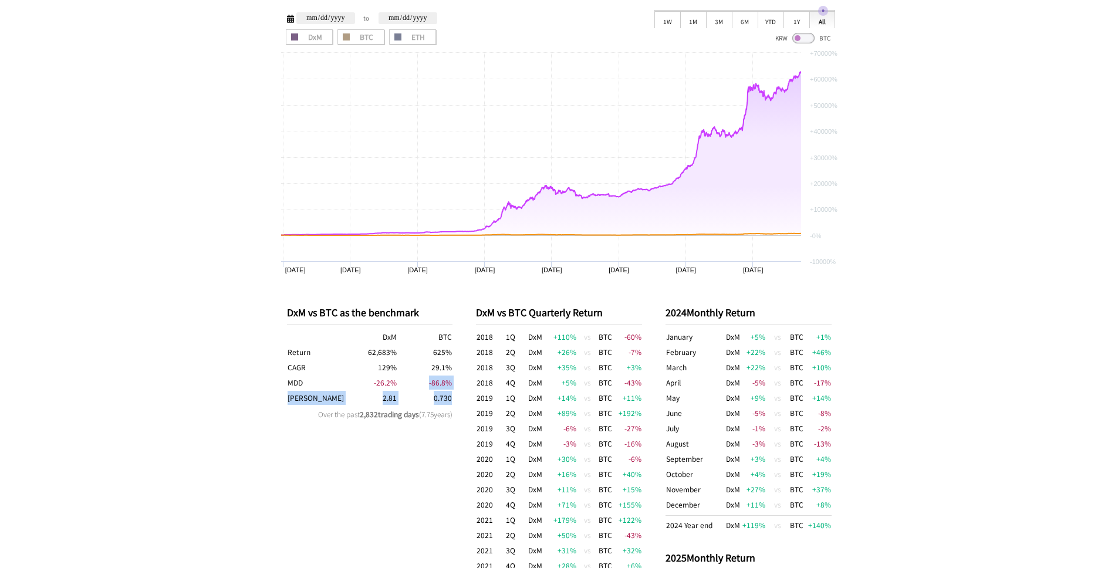
click at [427, 384] on div "DxM vs BTC as the benchmark DxM BTC Return 62,683 % 625 % CAGR 129 % 29.1 % MDD…" at bounding box center [559, 564] width 568 height 565
click at [427, 384] on td "-86.8 %" at bounding box center [424, 382] width 55 height 15
drag, startPoint x: 438, startPoint y: 384, endPoint x: 455, endPoint y: 384, distance: 17.0
click at [455, 384] on div "DxM vs BTC as the benchmark DxM BTC Return 62,683 % 625 % CAGR 129 % 29.1 % MDD…" at bounding box center [559, 564] width 568 height 565
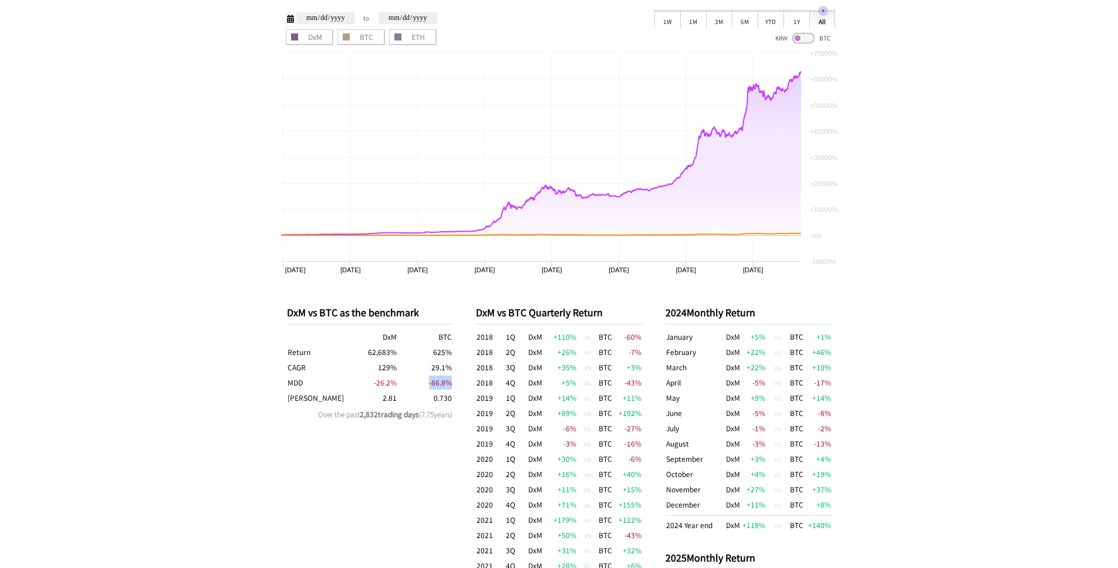
drag, startPoint x: 428, startPoint y: 380, endPoint x: 452, endPoint y: 382, distance: 24.1
click at [452, 382] on td "-86.8 %" at bounding box center [424, 382] width 55 height 15
drag, startPoint x: 452, startPoint y: 382, endPoint x: 428, endPoint y: 382, distance: 24.6
click at [428, 382] on td "-86.8 %" at bounding box center [424, 382] width 55 height 15
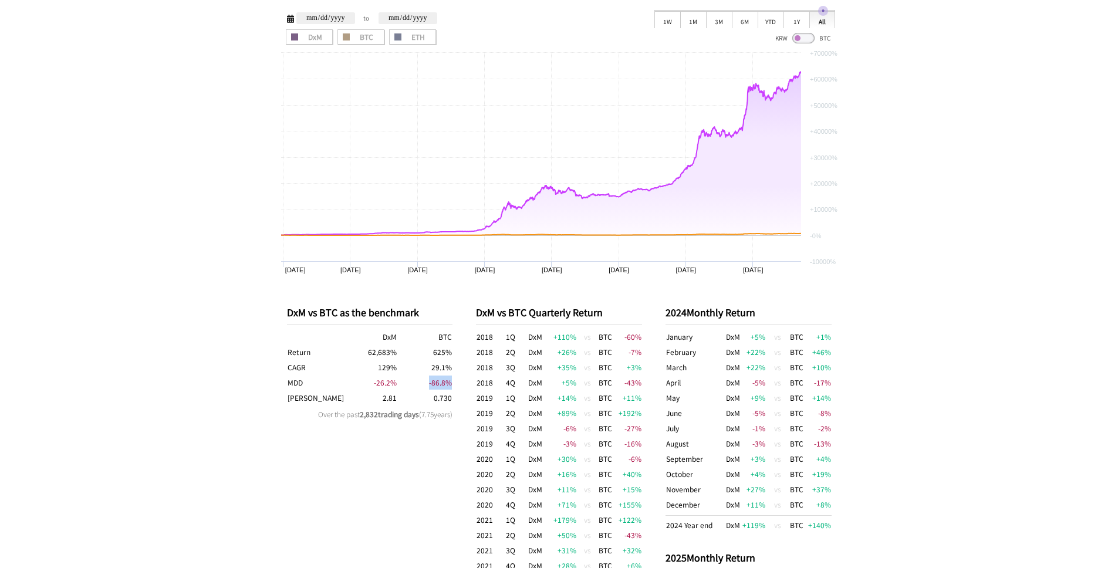
click at [428, 382] on td "-86.8 %" at bounding box center [424, 382] width 55 height 15
drag, startPoint x: 427, startPoint y: 382, endPoint x: 452, endPoint y: 383, distance: 25.8
click at [452, 383] on td "-86.8 %" at bounding box center [424, 382] width 55 height 15
drag, startPoint x: 433, startPoint y: 349, endPoint x: 450, endPoint y: 353, distance: 17.5
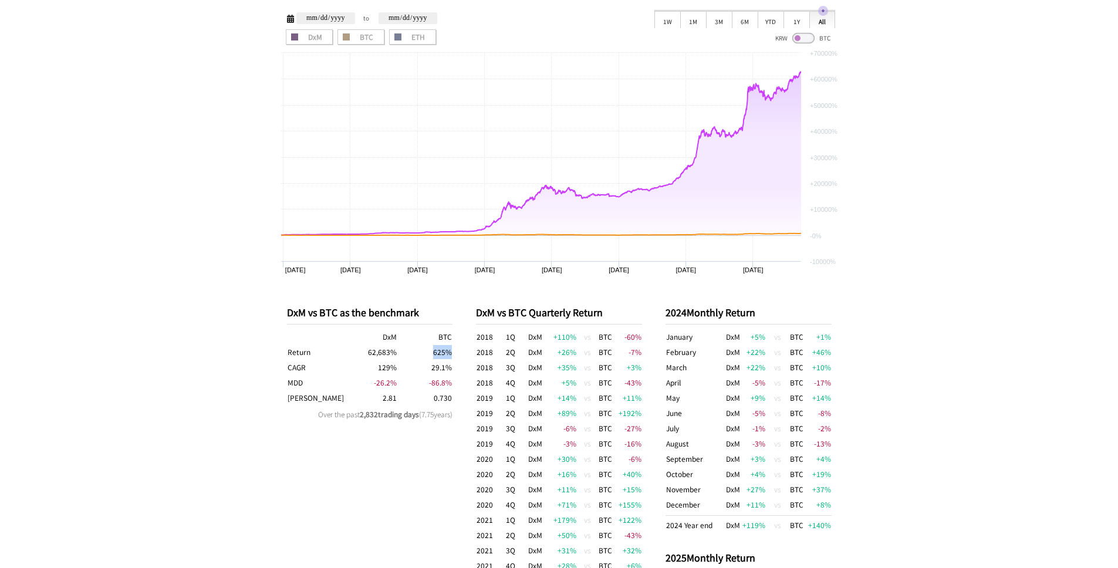
click at [450, 353] on td "625 %" at bounding box center [424, 351] width 55 height 15
drag, startPoint x: 431, startPoint y: 363, endPoint x: 457, endPoint y: 394, distance: 40.4
click at [457, 394] on div "DxM vs BTC as the benchmark DxM BTC Return 62,683 % 625 % CAGR 129 % 29.1 % MDD…" at bounding box center [559, 564] width 568 height 565
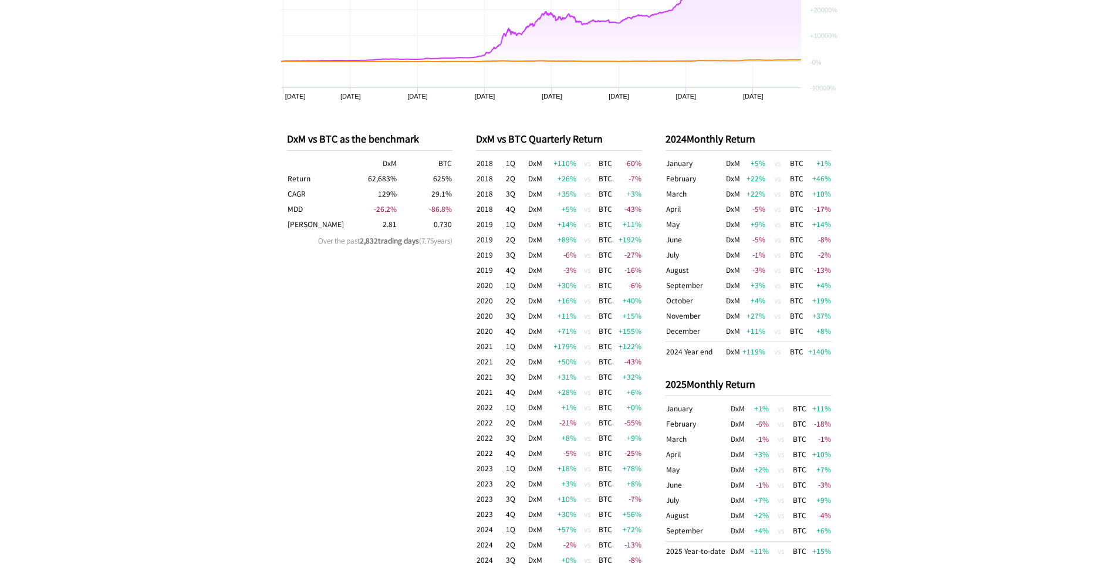
scroll to position [536, 0]
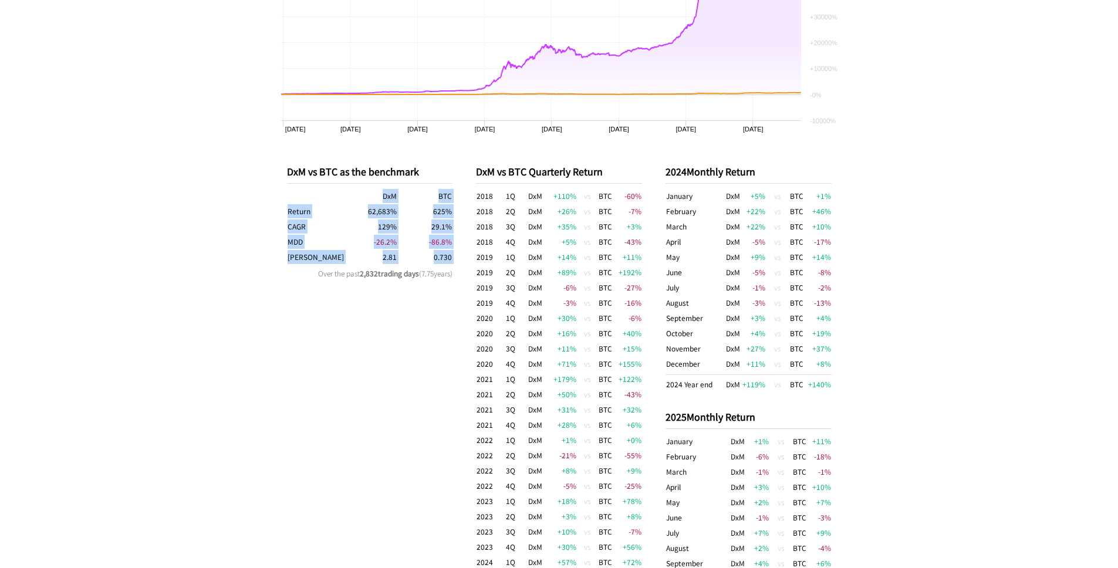
drag, startPoint x: 269, startPoint y: 213, endPoint x: 448, endPoint y: 265, distance: 186.5
click at [458, 271] on div "DxM vs BTC as the benchmark DxM BTC Return 62,683 % 625 % CAGR 129 % 29.1 % MDD…" at bounding box center [559, 423] width 568 height 565
drag, startPoint x: 458, startPoint y: 271, endPoint x: 266, endPoint y: 174, distance: 215.5
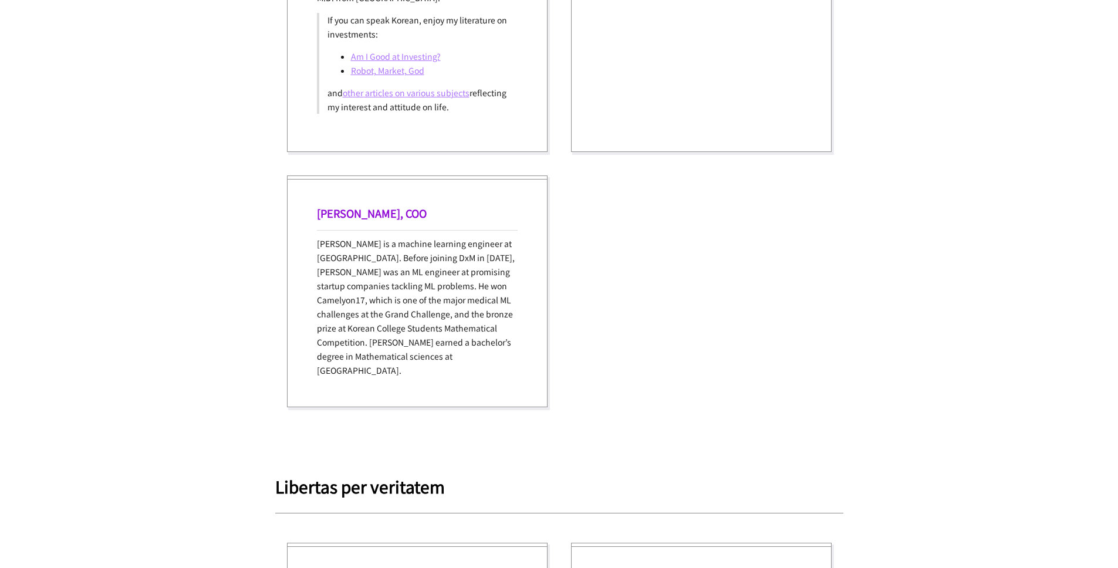
scroll to position [1593, 0]
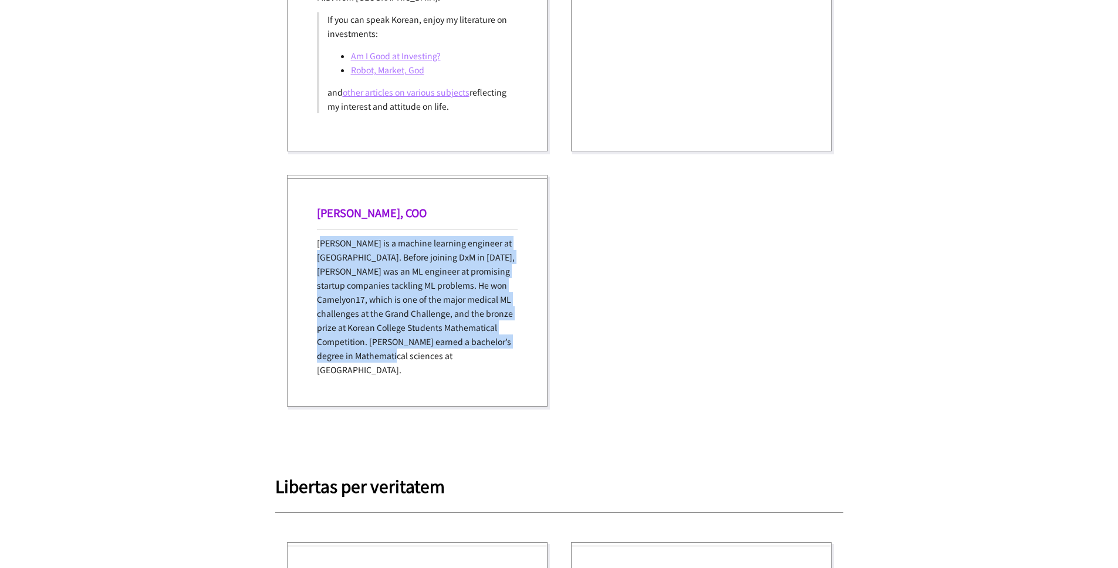
drag, startPoint x: 467, startPoint y: 356, endPoint x: 323, endPoint y: 238, distance: 185.1
click at [323, 238] on p "[PERSON_NAME] is a machine learning engineer at [GEOGRAPHIC_DATA]. Before joini…" at bounding box center [417, 306] width 201 height 141
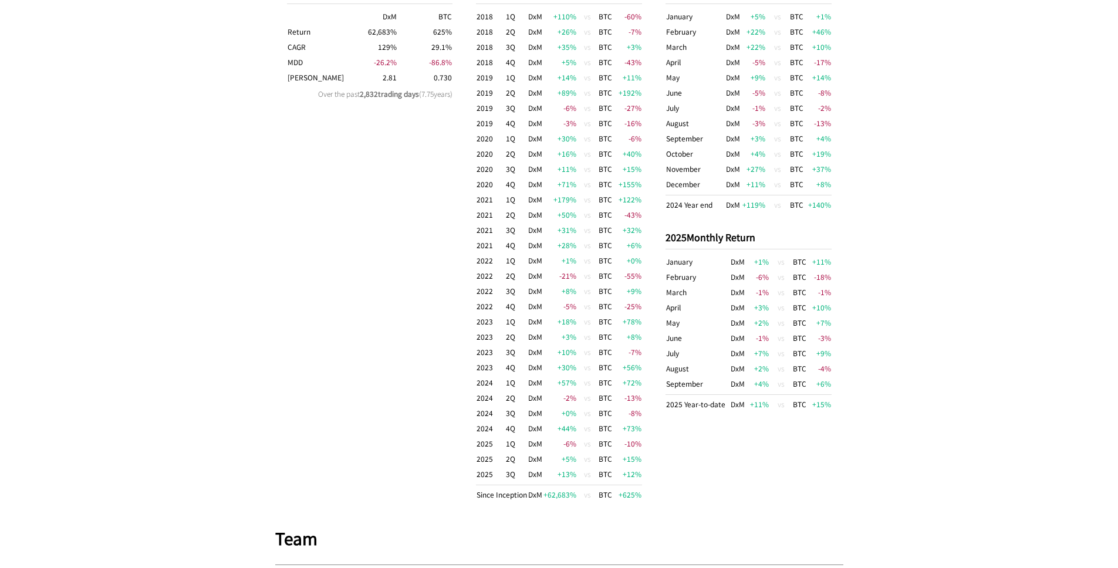
scroll to position [748, 0]
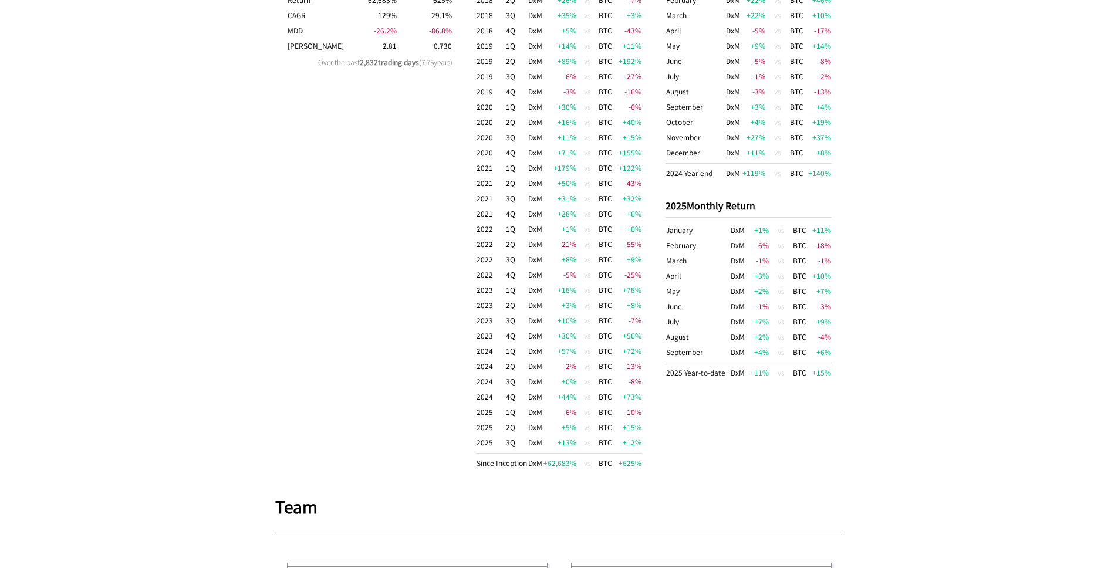
drag, startPoint x: 647, startPoint y: 469, endPoint x: 442, endPoint y: 207, distance: 332.3
click at [442, 207] on div "DxM vs BTC as the benchmark DxM BTC Return 62,683 % 625 % CAGR 129 % 29.1 % MDD…" at bounding box center [559, 212] width 568 height 565
click at [442, 207] on div "DxM vs BTC as the benchmark DxM BTC Return 62,683 % 625 % CAGR 129 % 29.1 % MDD…" at bounding box center [370, 211] width 166 height 553
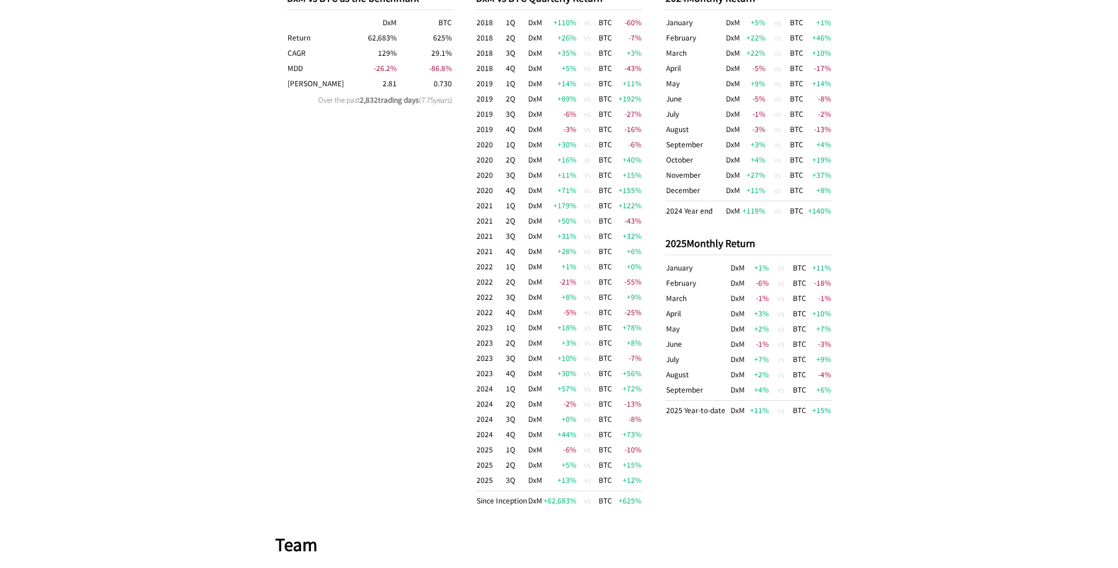
scroll to position [677, 0]
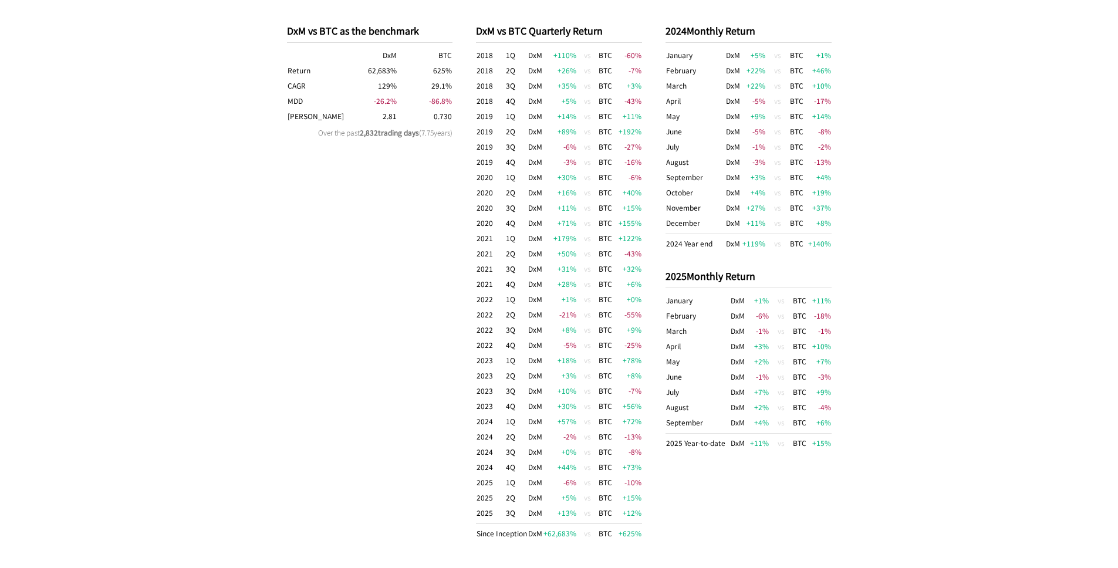
drag, startPoint x: 668, startPoint y: 513, endPoint x: 425, endPoint y: 254, distance: 355.4
click at [425, 254] on div "DxM vs BTC as the benchmark DxM BTC Return 62,683 % 625 % CAGR 129 % 29.1 % MDD…" at bounding box center [559, 282] width 568 height 565
click at [425, 254] on div "DxM vs BTC as the benchmark DxM BTC Return 62,683 % 625 % CAGR 129 % 29.1 % MDD…" at bounding box center [370, 282] width 166 height 553
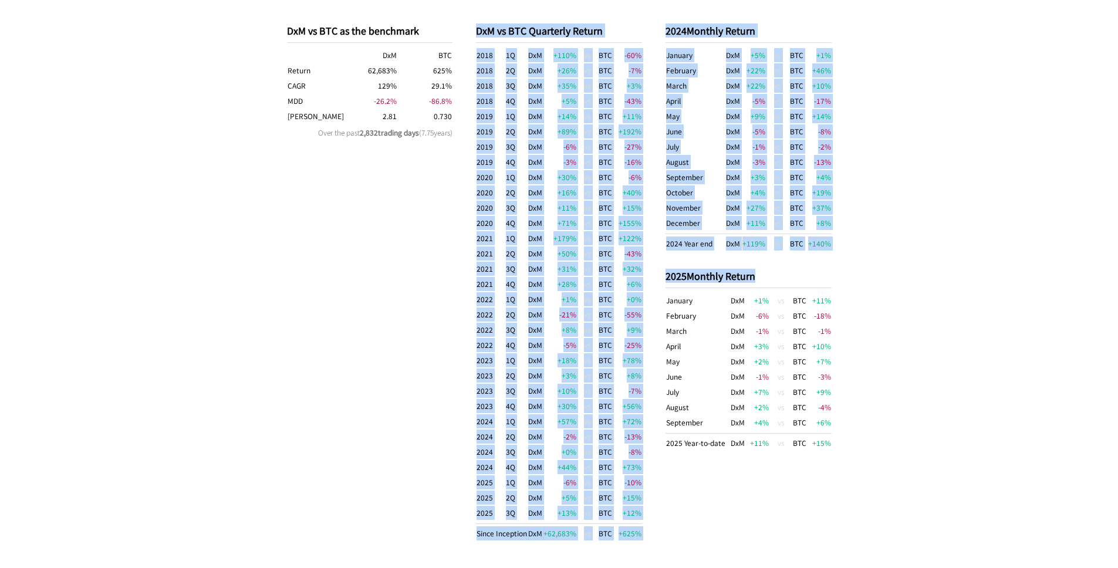
drag, startPoint x: 474, startPoint y: 30, endPoint x: 900, endPoint y: 422, distance: 578.5
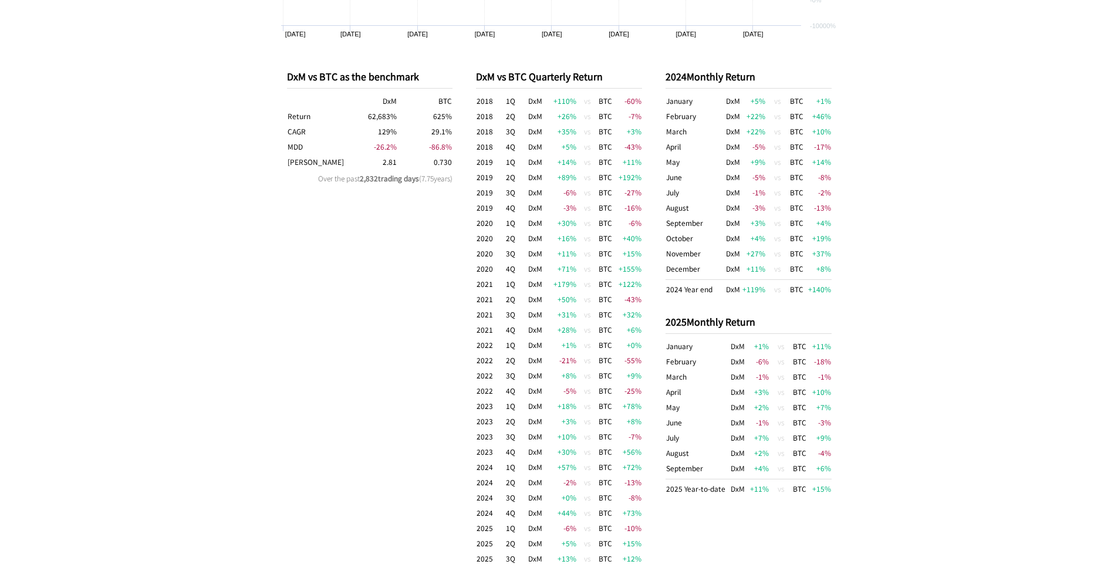
scroll to position [607, 0]
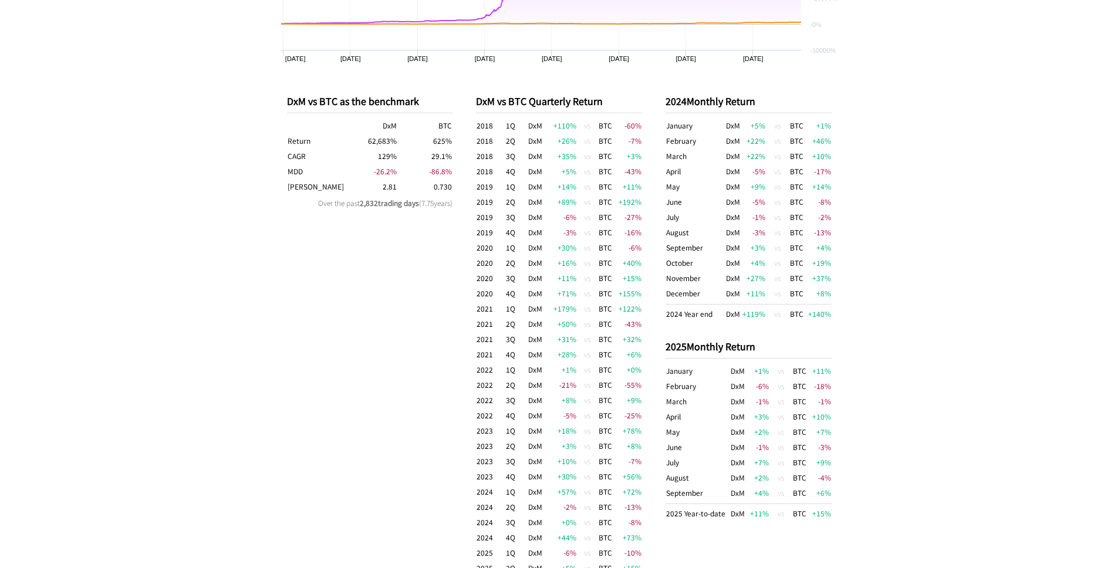
drag, startPoint x: 860, startPoint y: 507, endPoint x: 852, endPoint y: 99, distance: 407.9
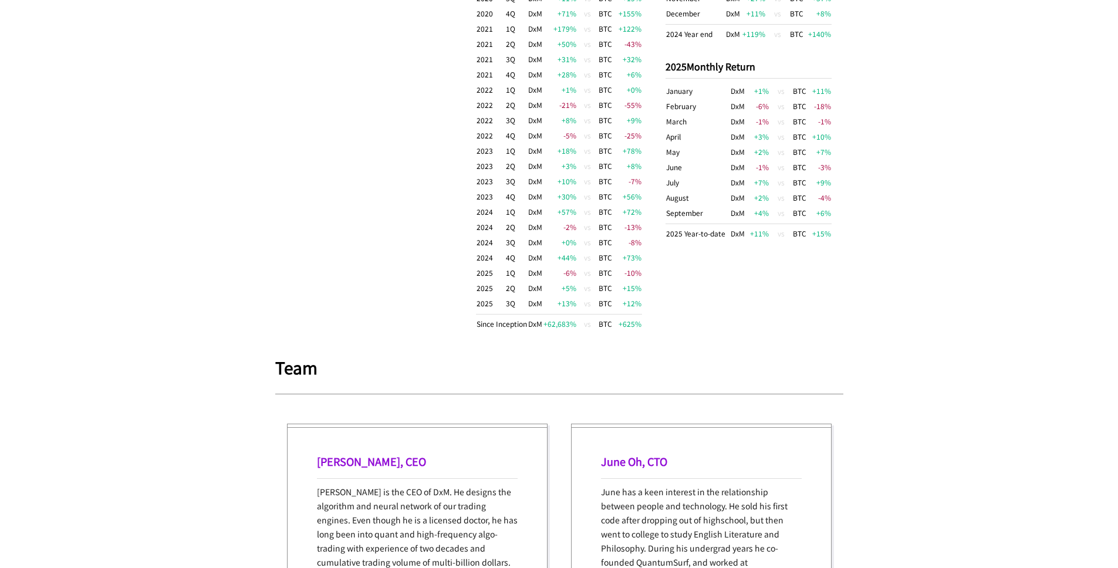
scroll to position [888, 0]
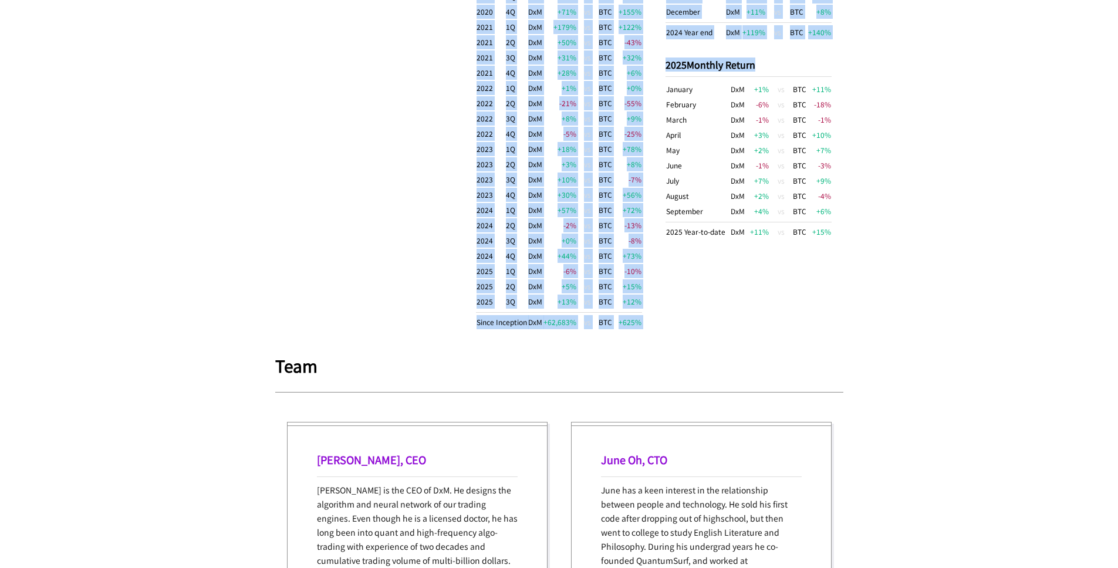
drag, startPoint x: 654, startPoint y: 327, endPoint x: 468, endPoint y: 184, distance: 234.8
click at [468, 188] on div "DxM vs BTC as the benchmark DxM BTC Return 62,683 % 625 % CAGR 129 % 29.1 % MDD…" at bounding box center [559, 71] width 568 height 565
click at [468, 184] on div "DxM vs BTC as the benchmark DxM BTC Return 62,683 % 625 % CAGR 129 % 29.1 % MDD…" at bounding box center [559, 71] width 568 height 565
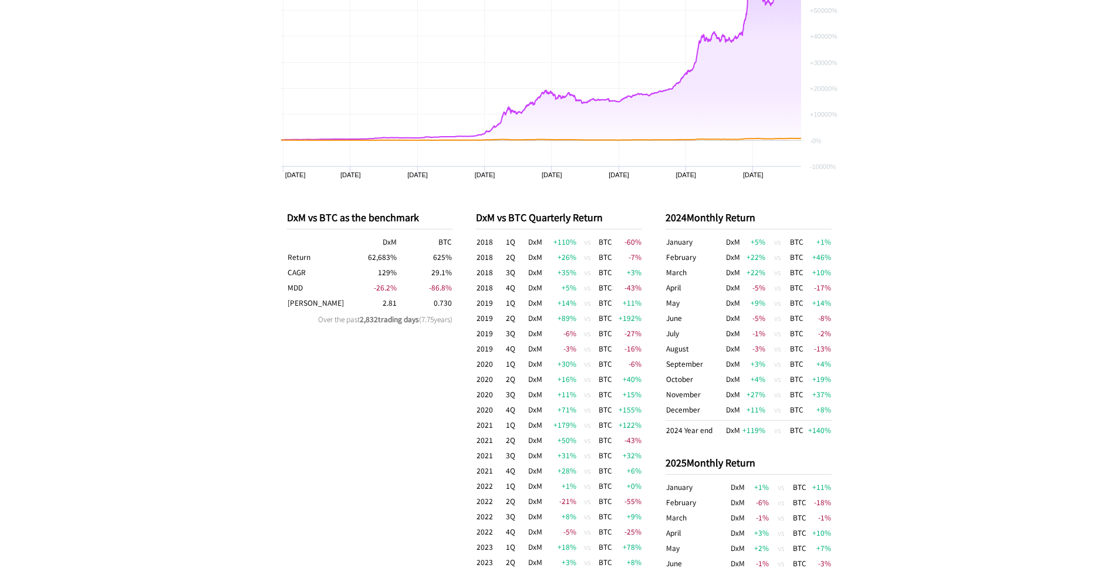
scroll to position [466, 0]
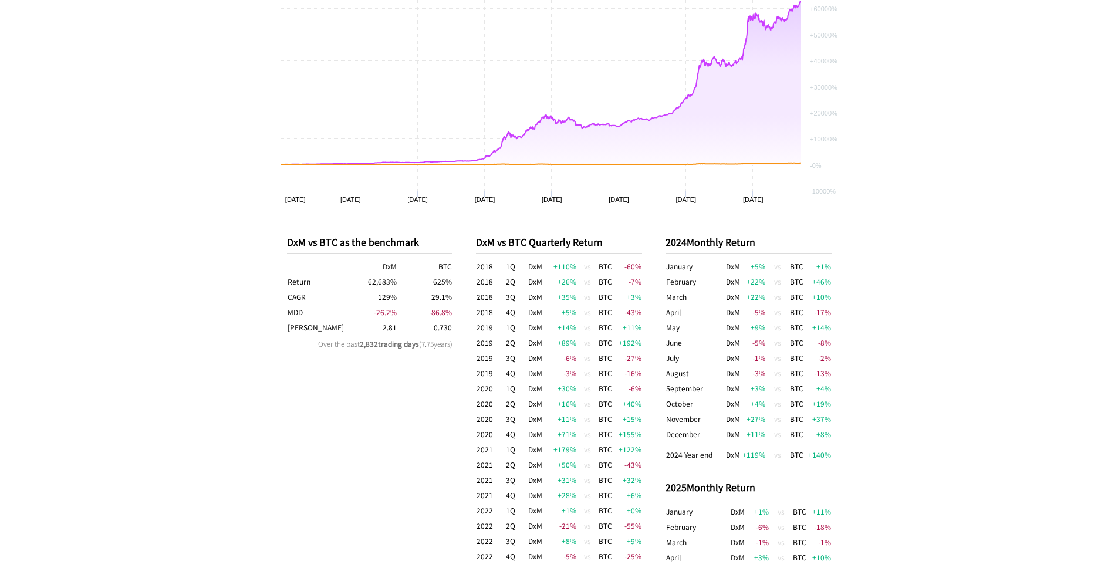
drag, startPoint x: 461, startPoint y: 339, endPoint x: 239, endPoint y: 247, distance: 240.0
drag, startPoint x: 279, startPoint y: 242, endPoint x: 459, endPoint y: 357, distance: 213.4
click at [459, 357] on div "DxM vs BTC as the benchmark DxM BTC Return 62,683 % 625 % CAGR 129 % 29.1 % MDD…" at bounding box center [559, 493] width 568 height 565
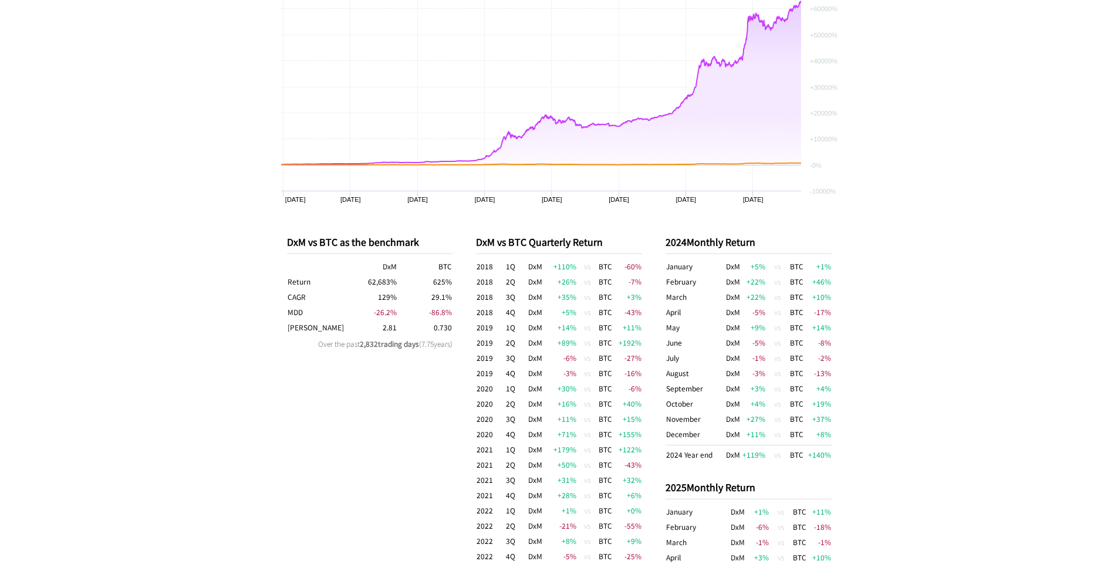
click at [459, 357] on div "DxM vs BTC as the benchmark DxM BTC Return 62,683 % 625 % CAGR 129 % 29.1 % MDD…" at bounding box center [559, 493] width 568 height 565
drag, startPoint x: 458, startPoint y: 349, endPoint x: 279, endPoint y: 245, distance: 206.9
click at [279, 245] on div "DxM vs BTC as the benchmark DxM BTC Return 62,683 % 625 % CAGR 129 % 29.1 % MDD…" at bounding box center [559, 493] width 568 height 565
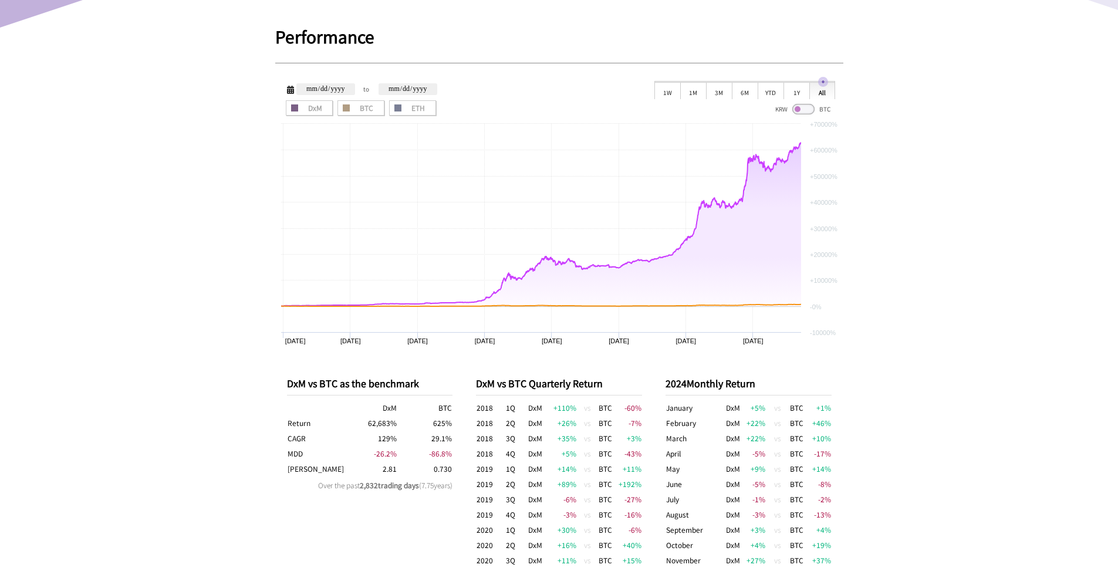
scroll to position [325, 0]
drag, startPoint x: 266, startPoint y: 375, endPoint x: 455, endPoint y: 489, distance: 221.4
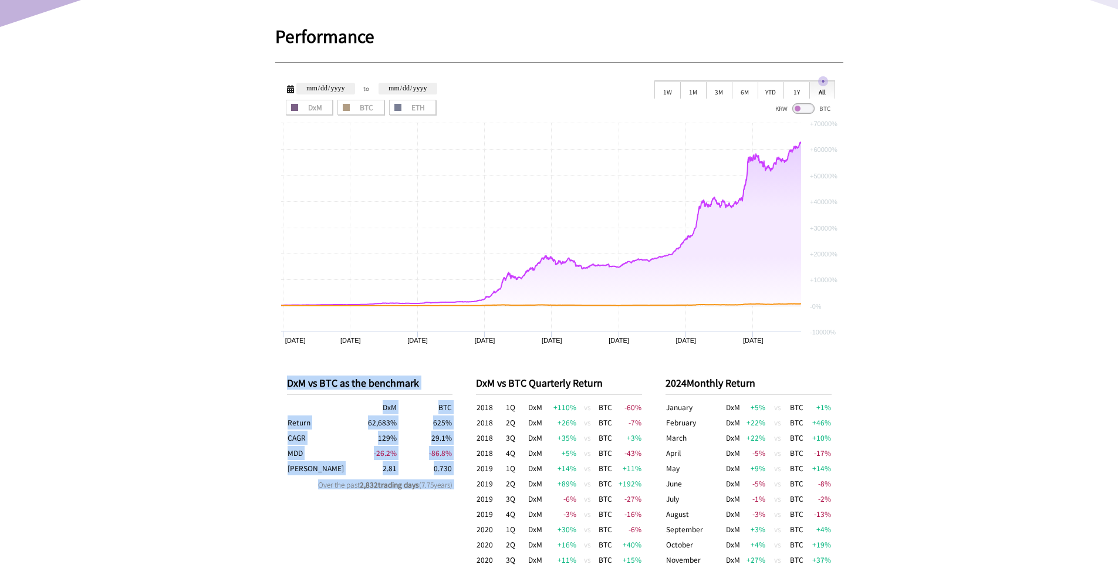
drag, startPoint x: 455, startPoint y: 489, endPoint x: 278, endPoint y: 379, distance: 209.3
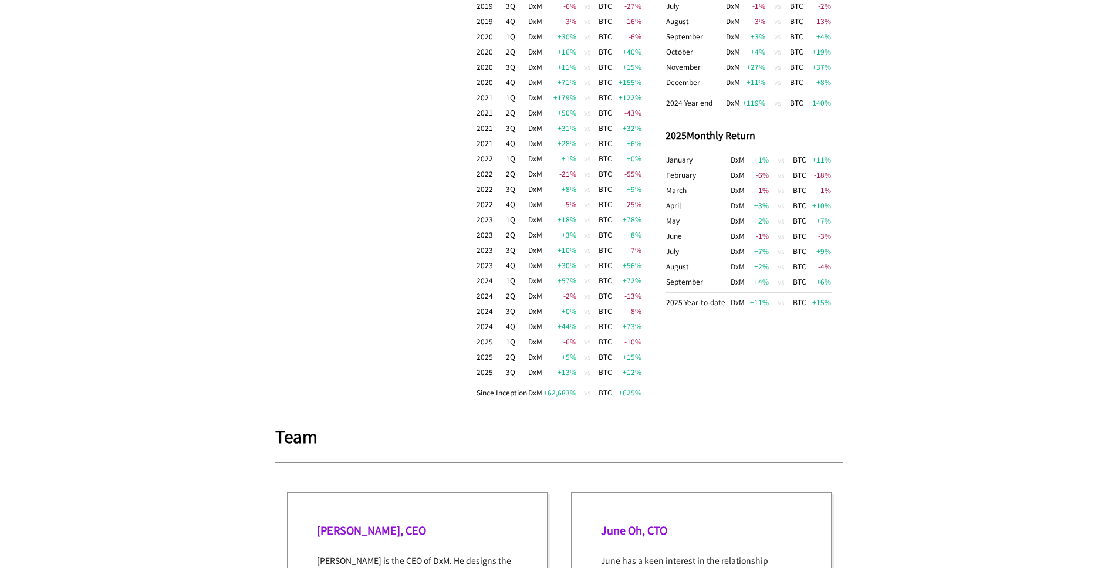
scroll to position [748, 0]
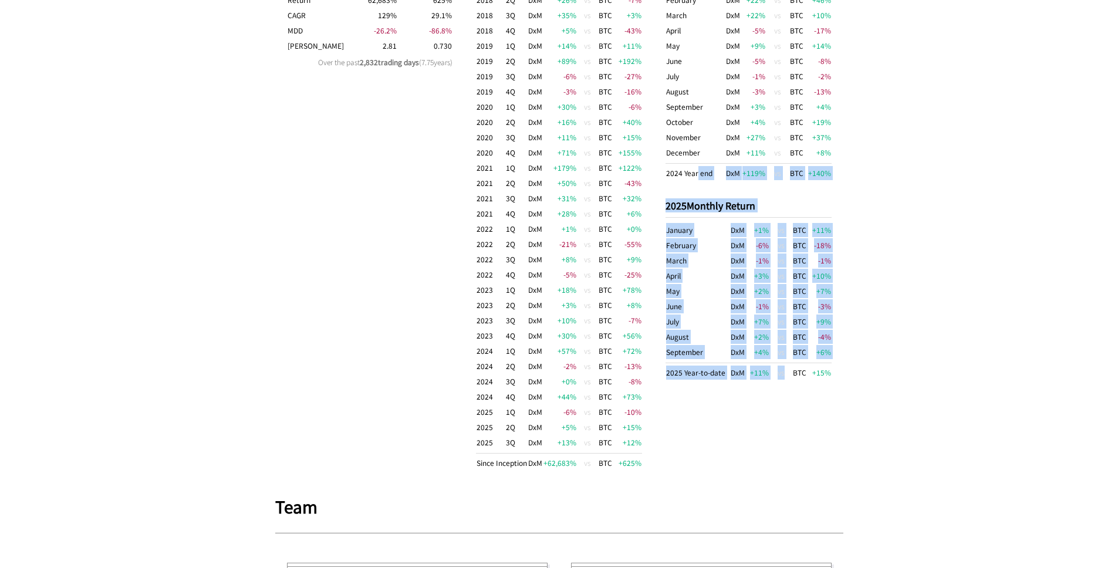
drag, startPoint x: 772, startPoint y: 380, endPoint x: 698, endPoint y: 174, distance: 218.3
click at [698, 174] on div "2024 Monthly Return January DxM +5 % vs BTC +1 % February DxM +22 % vs BTC +46 …" at bounding box center [748, 211] width 166 height 553
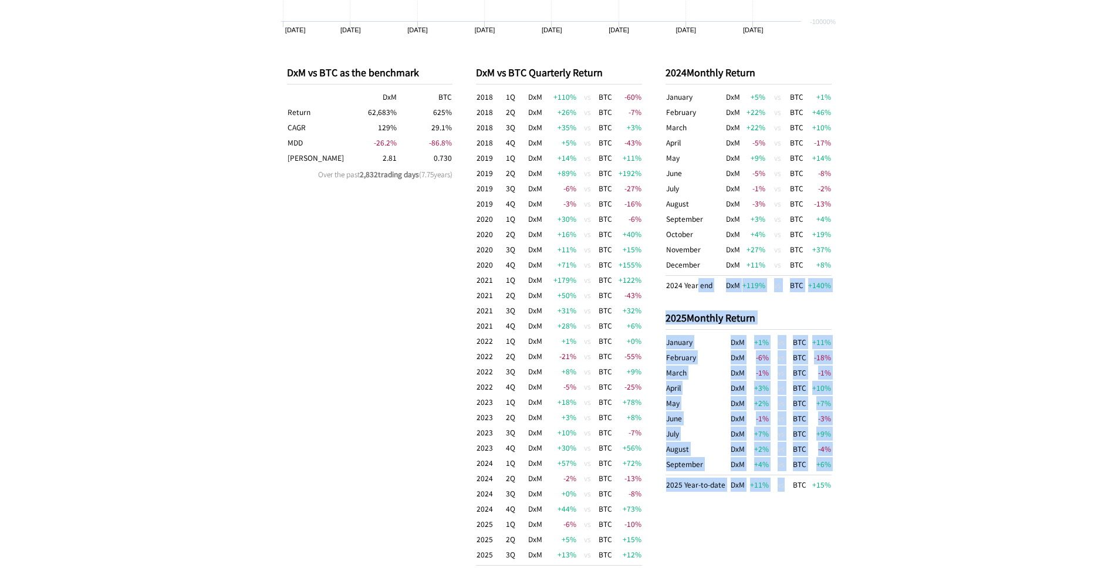
scroll to position [536, 0]
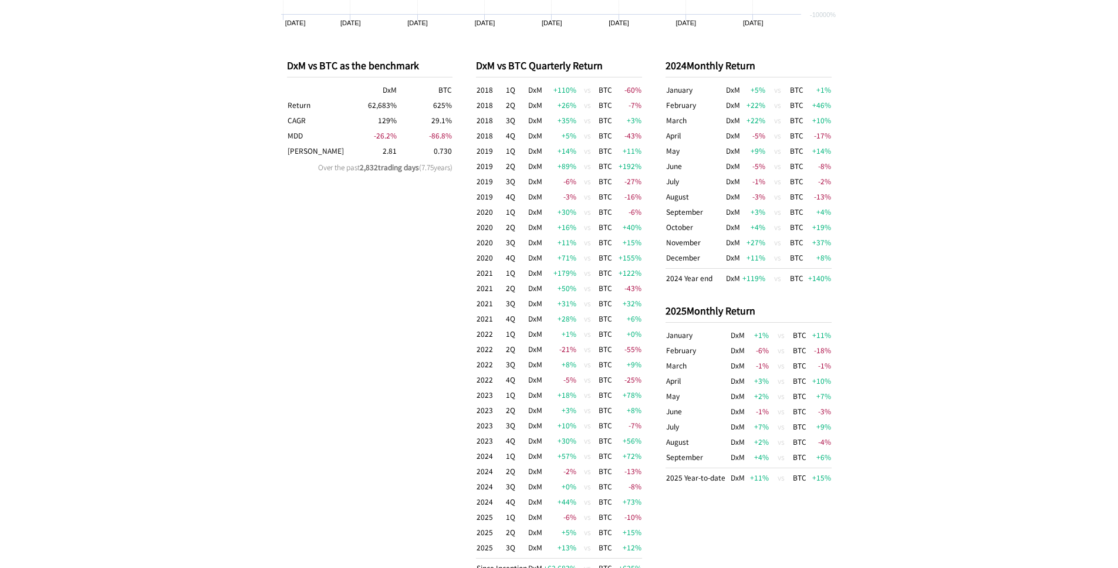
scroll to position [677, 0]
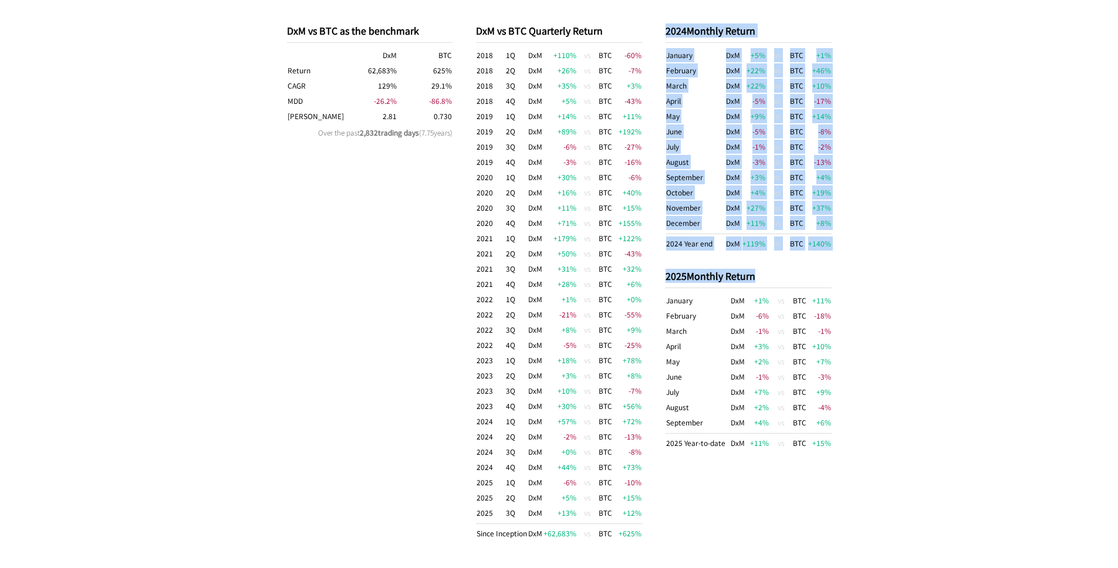
drag, startPoint x: 844, startPoint y: 437, endPoint x: 662, endPoint y: 29, distance: 447.1
drag, startPoint x: 853, startPoint y: 245, endPoint x: 704, endPoint y: 255, distance: 148.8
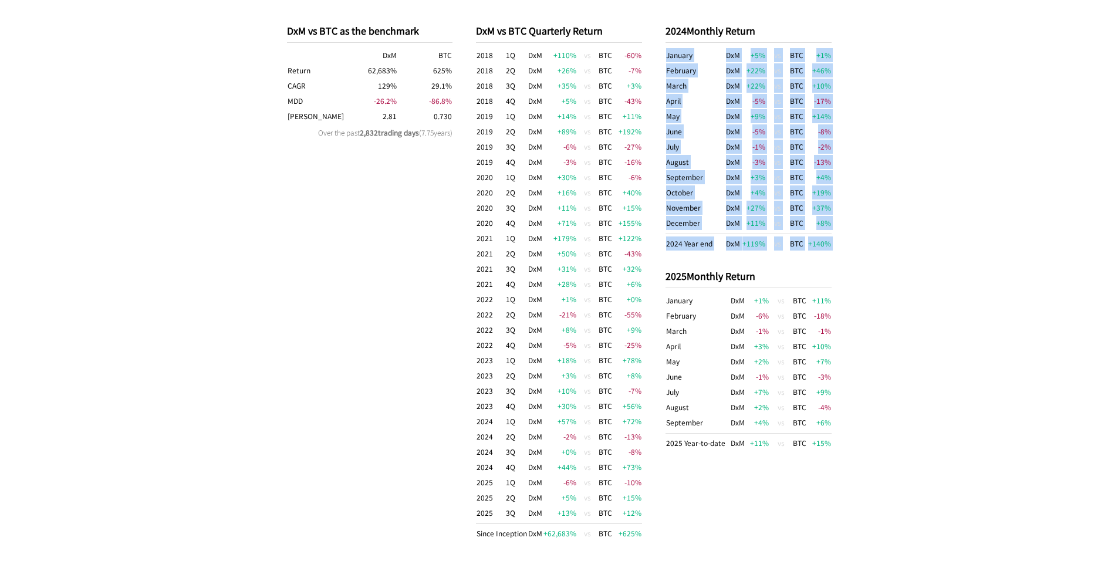
click at [704, 255] on div "2024 Monthly Return January DxM +5 % vs BTC +1 % February DxM +22 % vs BTC +46 …" at bounding box center [748, 282] width 166 height 553
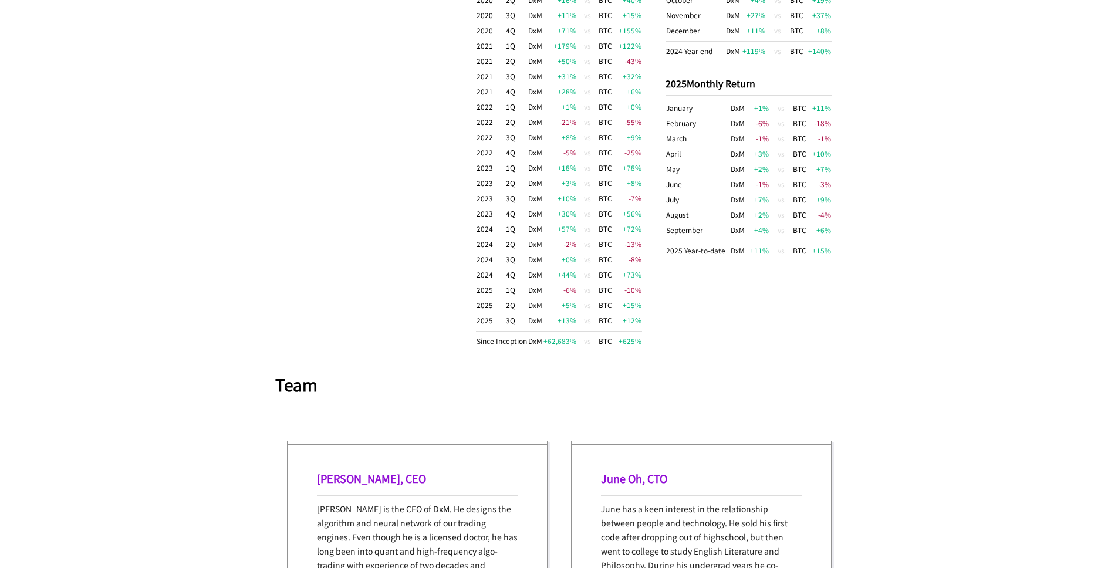
scroll to position [818, 0]
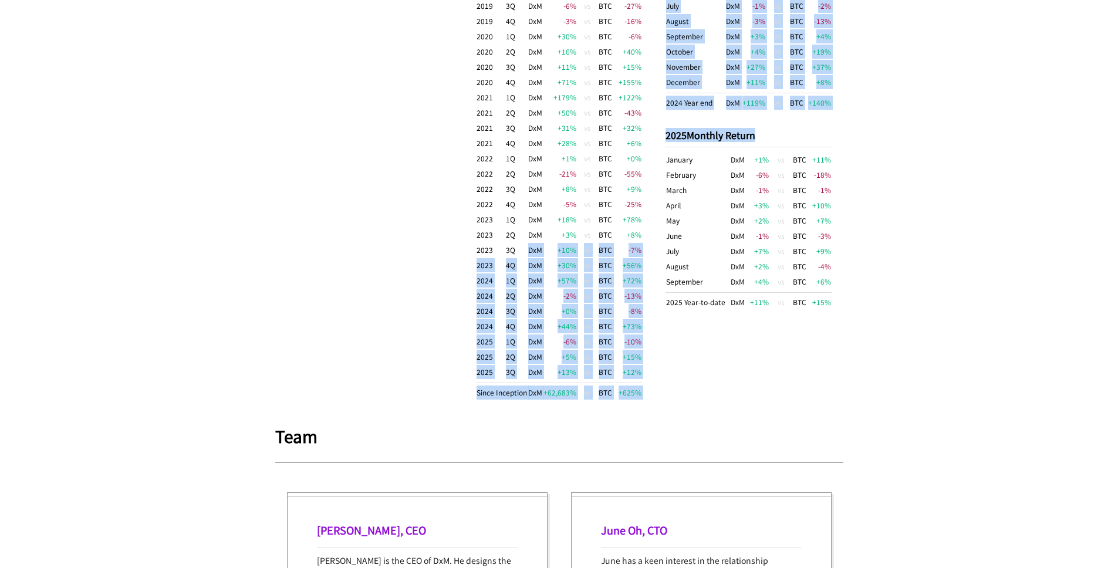
drag, startPoint x: 651, startPoint y: 400, endPoint x: 524, endPoint y: 252, distance: 194.8
click at [526, 255] on div "DxM vs BTC as the benchmark DxM BTC Return 62,683 % 625 % CAGR 129 % 29.1 % MDD…" at bounding box center [559, 141] width 568 height 565
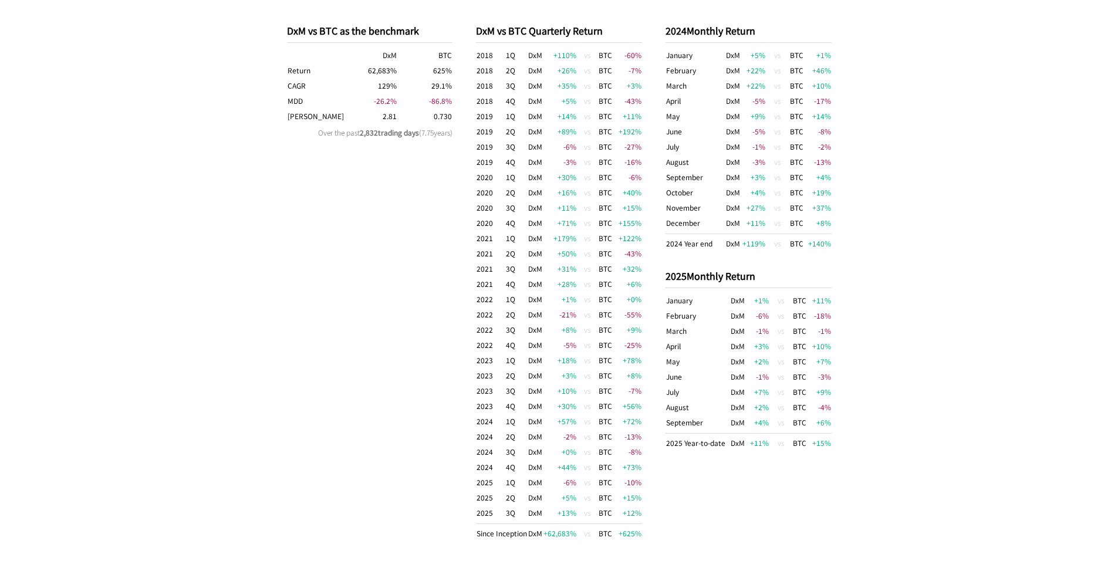
drag, startPoint x: 488, startPoint y: 251, endPoint x: 490, endPoint y: 259, distance: 8.5
click at [488, 251] on td "2021" at bounding box center [490, 253] width 29 height 15
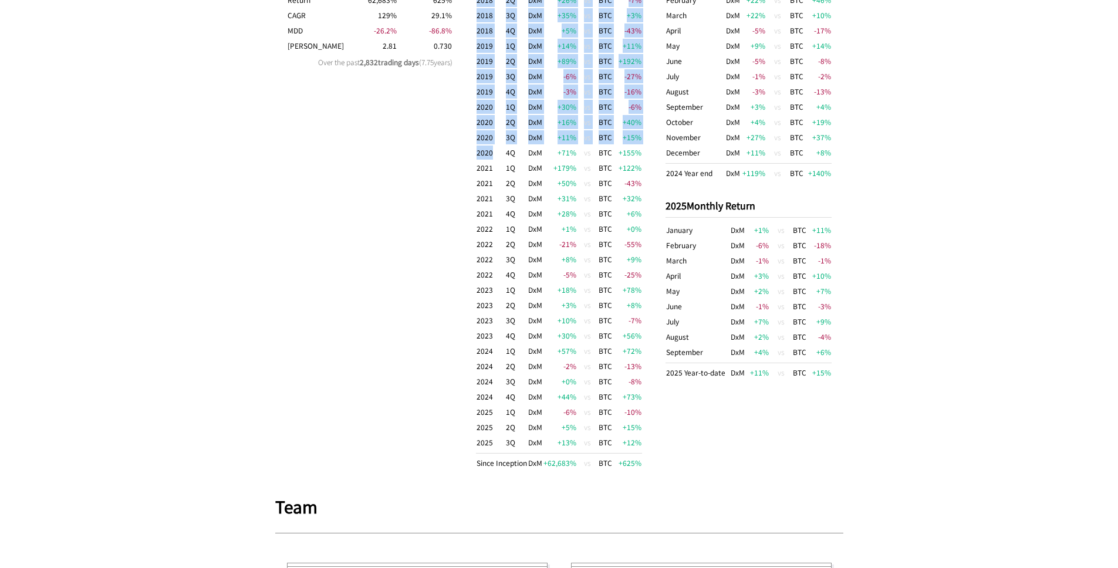
drag, startPoint x: 644, startPoint y: 467, endPoint x: 501, endPoint y: 159, distance: 339.7
click at [501, 159] on div "DxM vs BTC as the benchmark DxM BTC Return 62,683 % 625 % CAGR 129 % 29.1 % MDD…" at bounding box center [559, 212] width 568 height 565
click at [501, 167] on td "2021" at bounding box center [490, 167] width 29 height 15
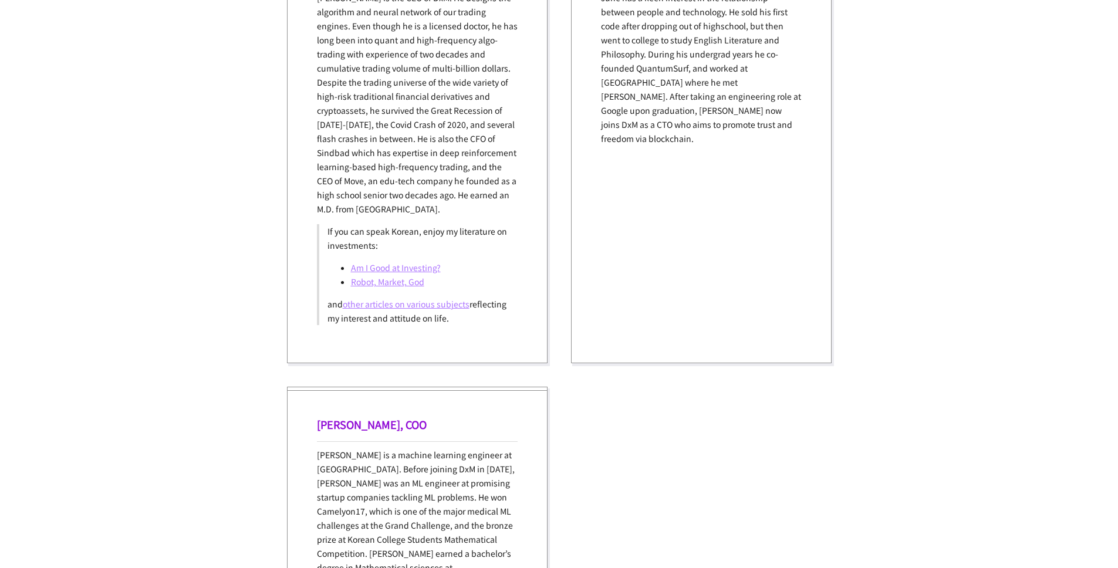
scroll to position [1381, 0]
click at [404, 268] on link "Am I Good at Investing?" at bounding box center [396, 267] width 90 height 12
click at [393, 303] on link "other articles on various subjects" at bounding box center [406, 304] width 127 height 12
click at [376, 280] on link "Robot, Market, God" at bounding box center [387, 281] width 73 height 12
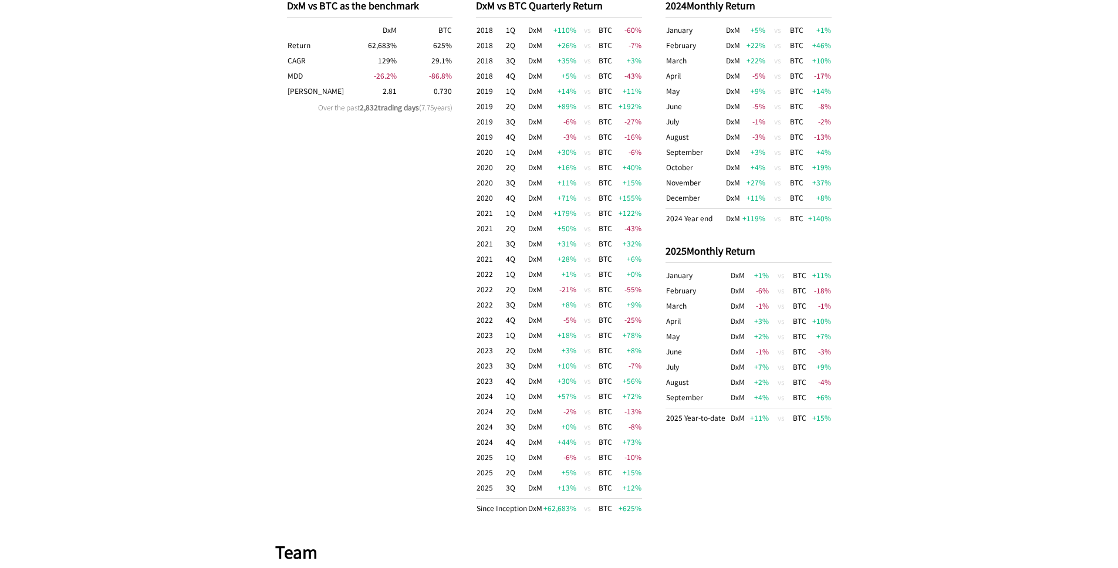
scroll to position [677, 0]
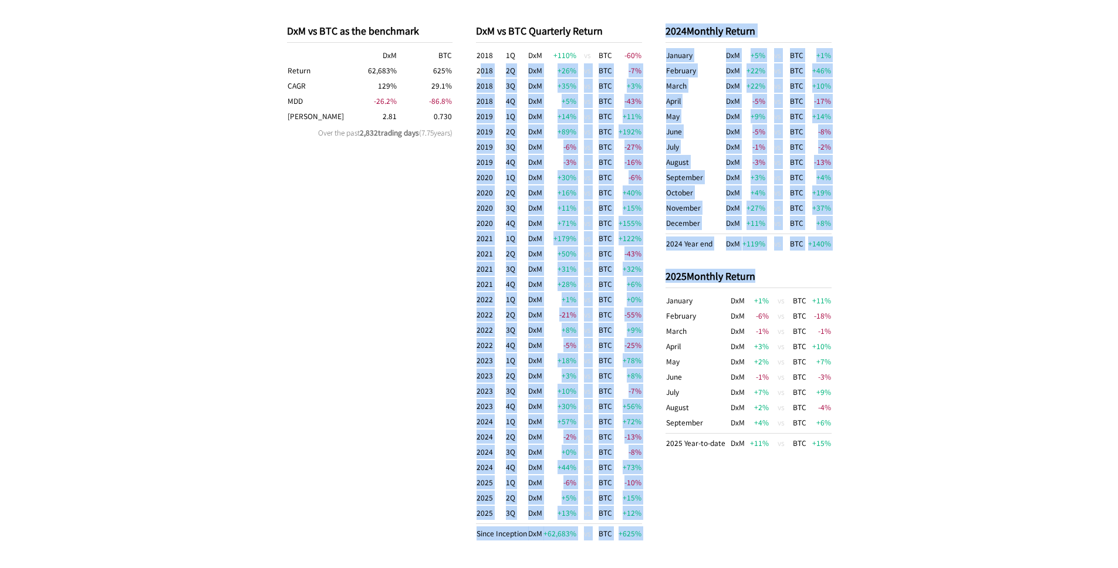
drag, startPoint x: 803, startPoint y: 484, endPoint x: 482, endPoint y: 76, distance: 519.0
click at [482, 76] on div "DxM vs BTC as the benchmark DxM BTC Return 62,683 % 625 % CAGR 129 % 29.1 % MDD…" at bounding box center [559, 282] width 568 height 565
click at [482, 76] on td "2018" at bounding box center [490, 70] width 29 height 15
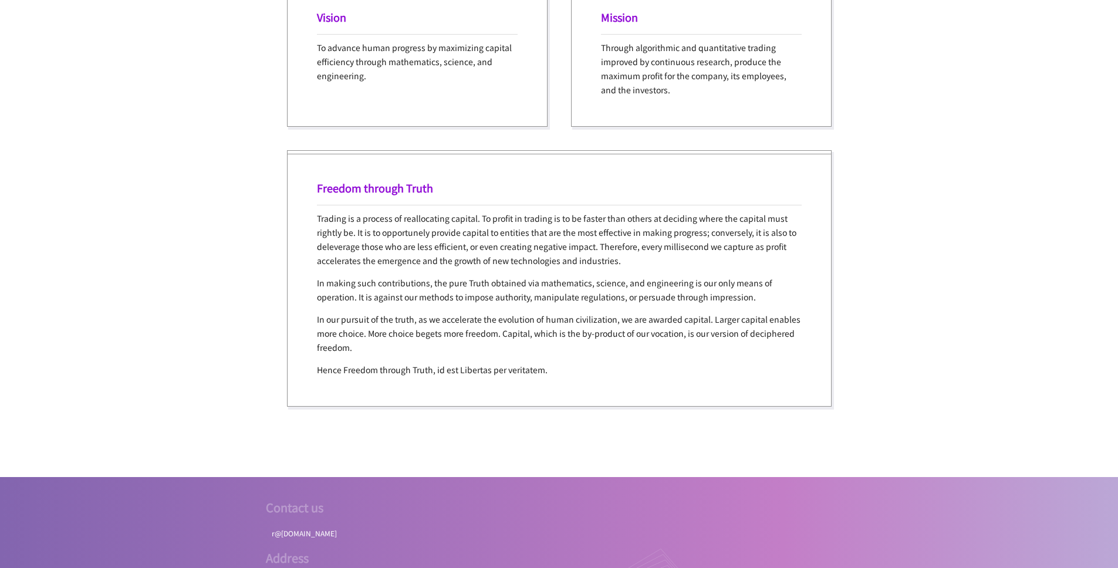
scroll to position [2156, 0]
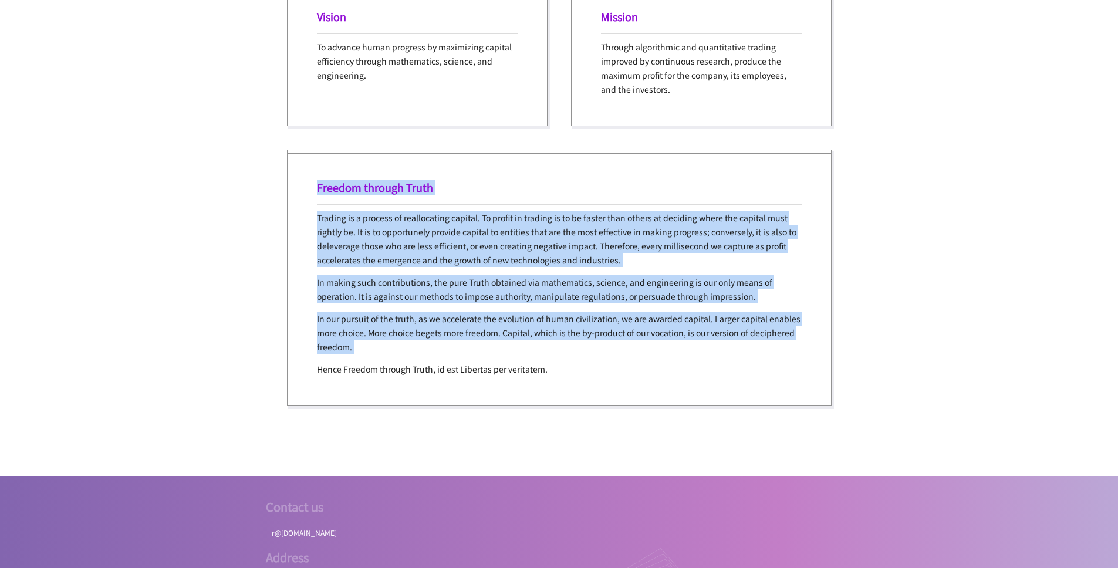
drag, startPoint x: 597, startPoint y: 347, endPoint x: 315, endPoint y: 168, distance: 333.7
click at [316, 169] on div "Freedom through Truth Trading is a process of reallocating capital. To profit i…" at bounding box center [559, 278] width 545 height 256
click at [315, 168] on div "Freedom through Truth Trading is a process of reallocating capital. To profit i…" at bounding box center [559, 278] width 545 height 256
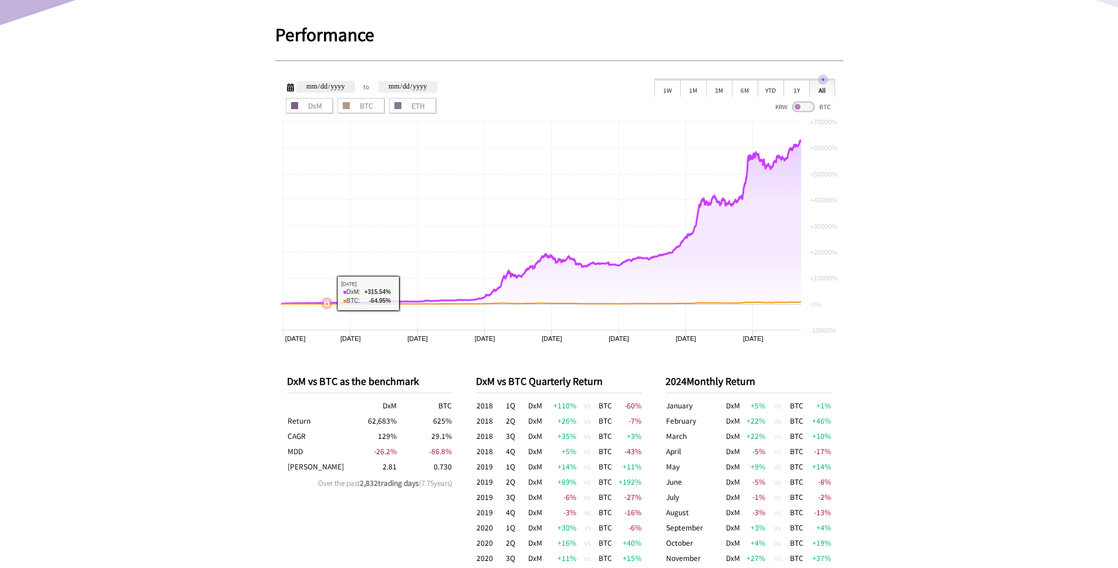
scroll to position [325, 0]
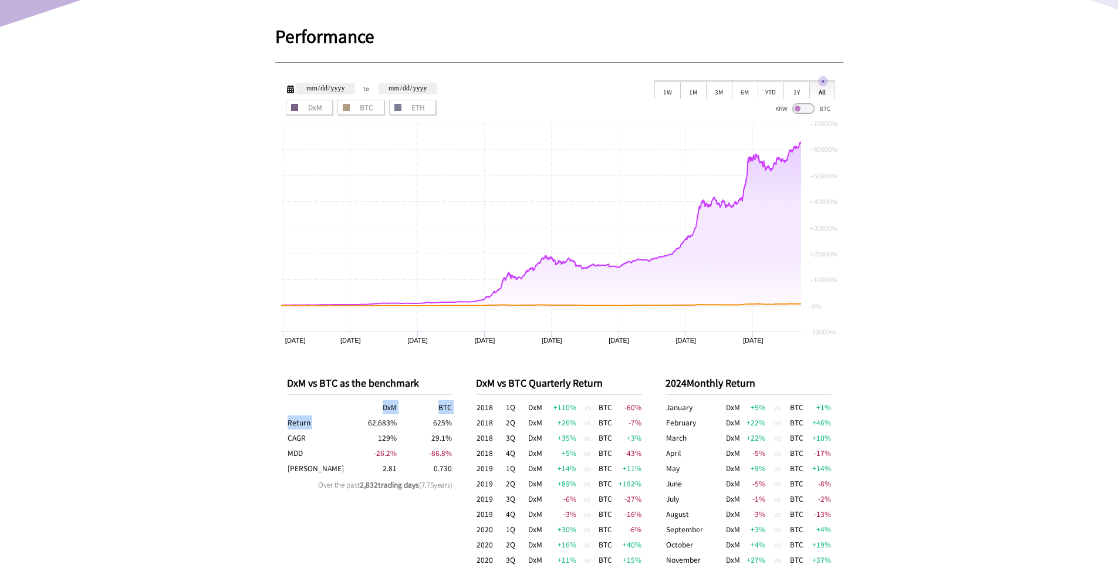
drag, startPoint x: 373, startPoint y: 415, endPoint x: 462, endPoint y: 474, distance: 107.6
click at [452, 472] on td "0.730" at bounding box center [424, 468] width 55 height 15
drag, startPoint x: 400, startPoint y: 472, endPoint x: 379, endPoint y: 404, distance: 70.7
click at [379, 404] on tbody "DxM BTC Return 62,683 % 625 % CAGR 129 % 29.1 % MDD -26.2 % -86.8 % [PERSON_NAM…" at bounding box center [370, 438] width 166 height 76
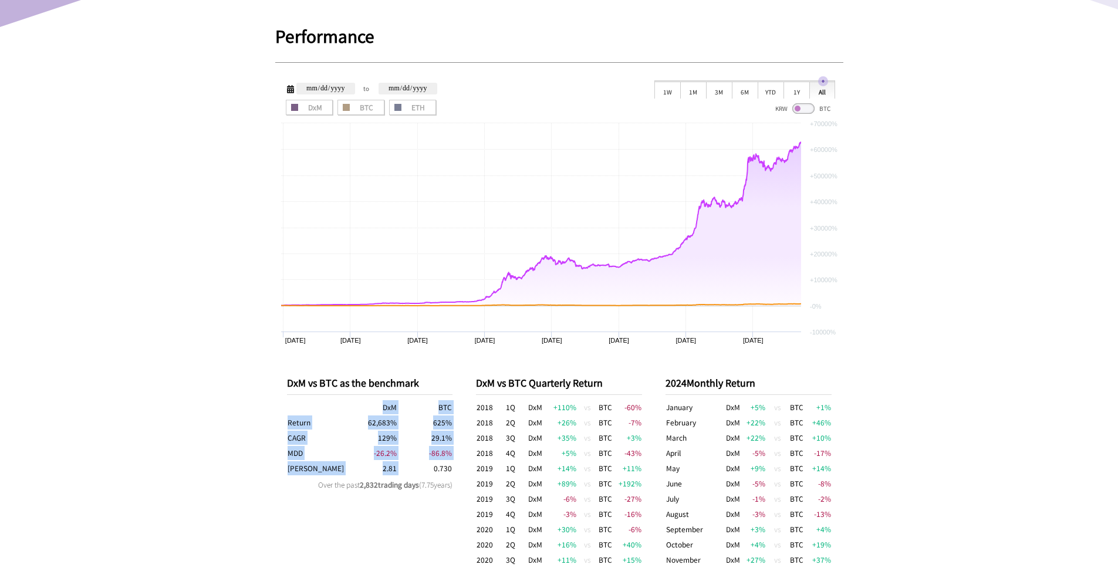
click at [379, 404] on th "DxM" at bounding box center [369, 407] width 55 height 15
drag, startPoint x: 379, startPoint y: 407, endPoint x: 455, endPoint y: 474, distance: 101.9
drag, startPoint x: 455, startPoint y: 474, endPoint x: 380, endPoint y: 412, distance: 97.1
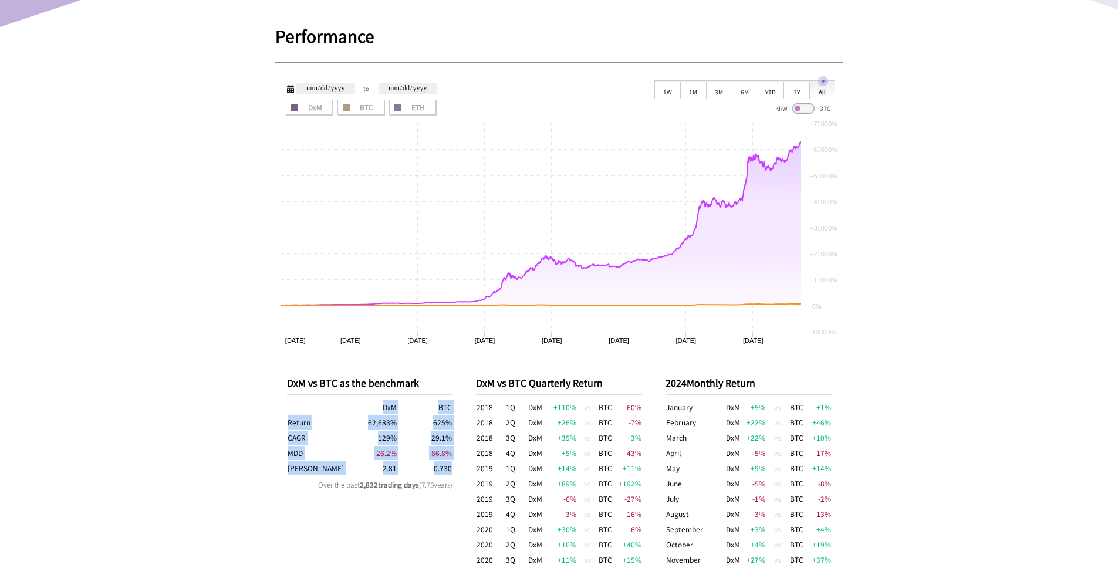
click at [380, 412] on th "DxM" at bounding box center [369, 407] width 55 height 15
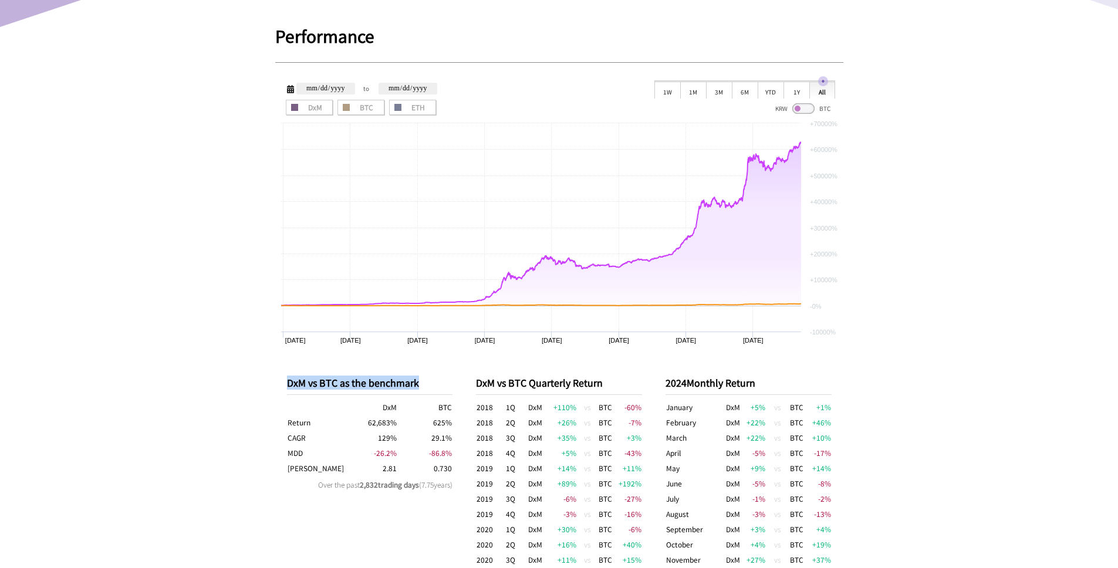
drag, startPoint x: 283, startPoint y: 381, endPoint x: 455, endPoint y: 467, distance: 192.1
